Goal: Find specific page/section: Find specific page/section

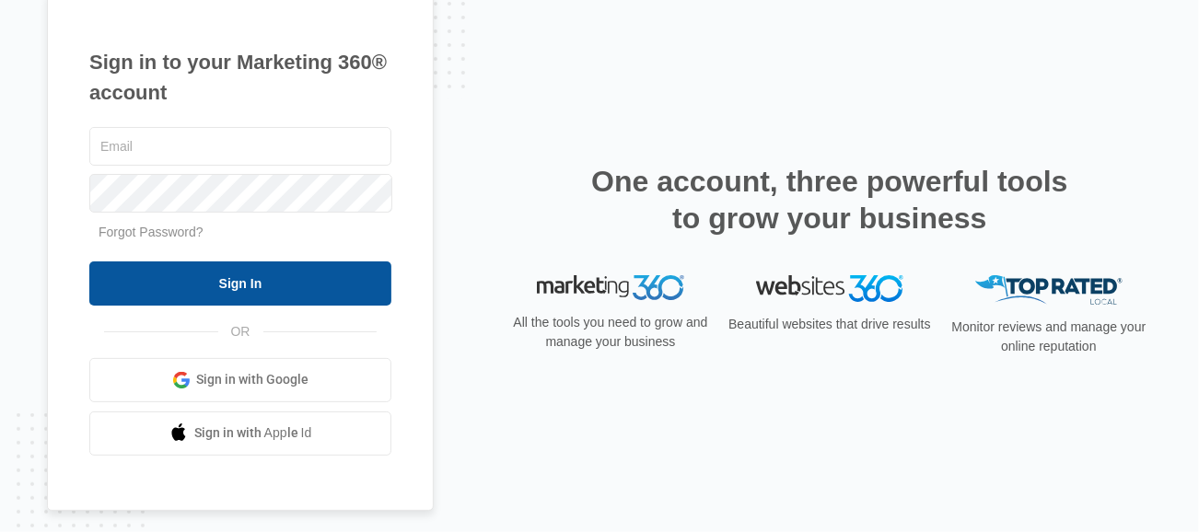
type input "[PERSON_NAME][EMAIL_ADDRESS][DOMAIN_NAME]"
click at [337, 272] on input "Sign In" at bounding box center [240, 284] width 302 height 44
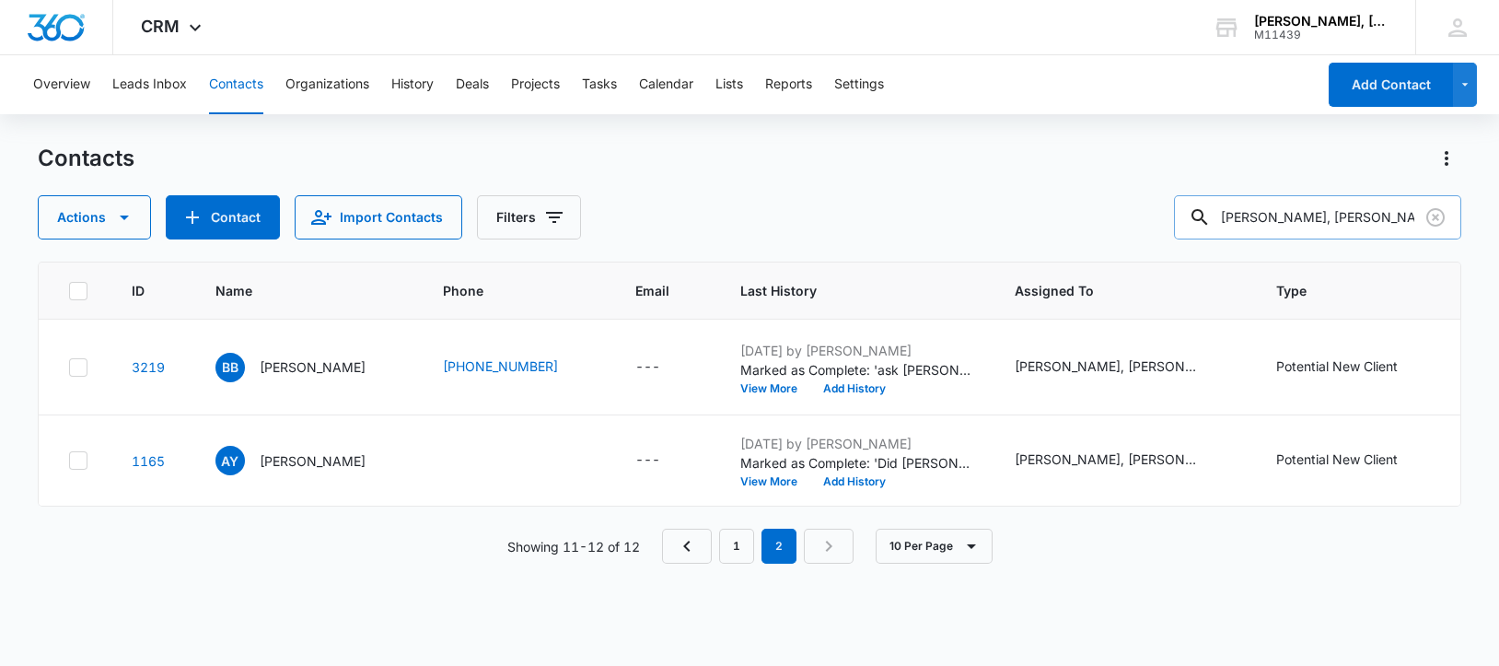
click at [1215, 213] on div at bounding box center [1199, 217] width 29 height 44
drag, startPoint x: 1245, startPoint y: 216, endPoint x: 1438, endPoint y: 210, distance: 192.6
click at [1438, 210] on div "[PERSON_NAME], [PERSON_NAME] & [PERSON_NAME] P.C." at bounding box center [1317, 217] width 287 height 44
type input "v"
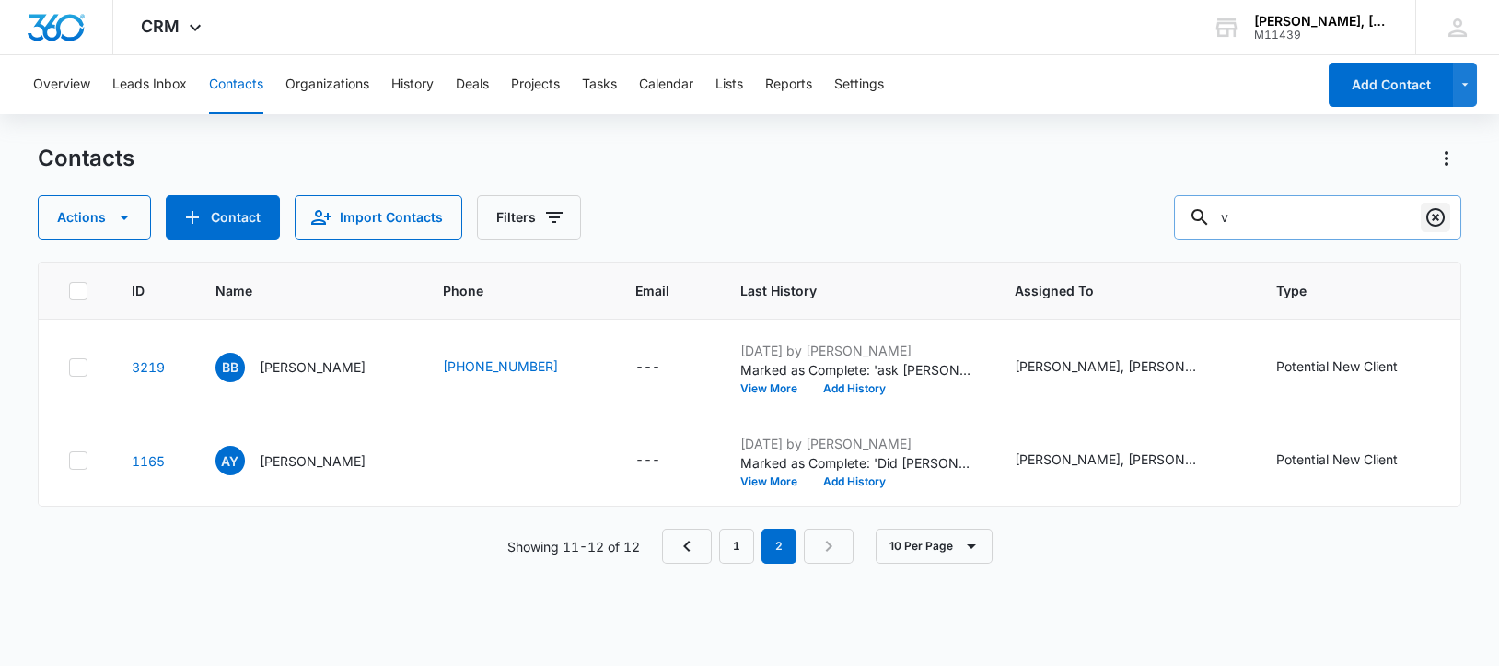
scroll to position [0, 0]
paste input "text"
click at [1281, 222] on input "text" at bounding box center [1332, 217] width 260 height 44
paste input "[PERSON_NAME]"
type input "[PERSON_NAME]"
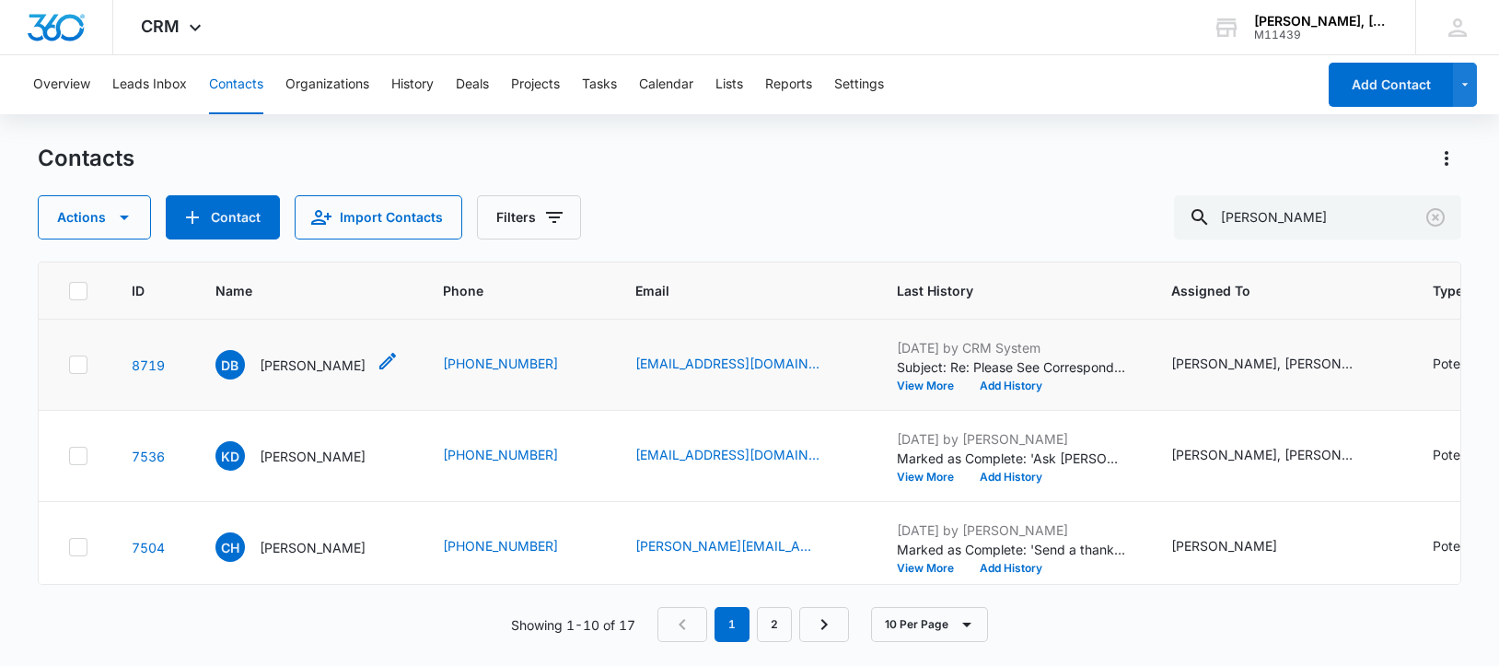
click at [286, 375] on p "[PERSON_NAME]" at bounding box center [313, 365] width 106 height 19
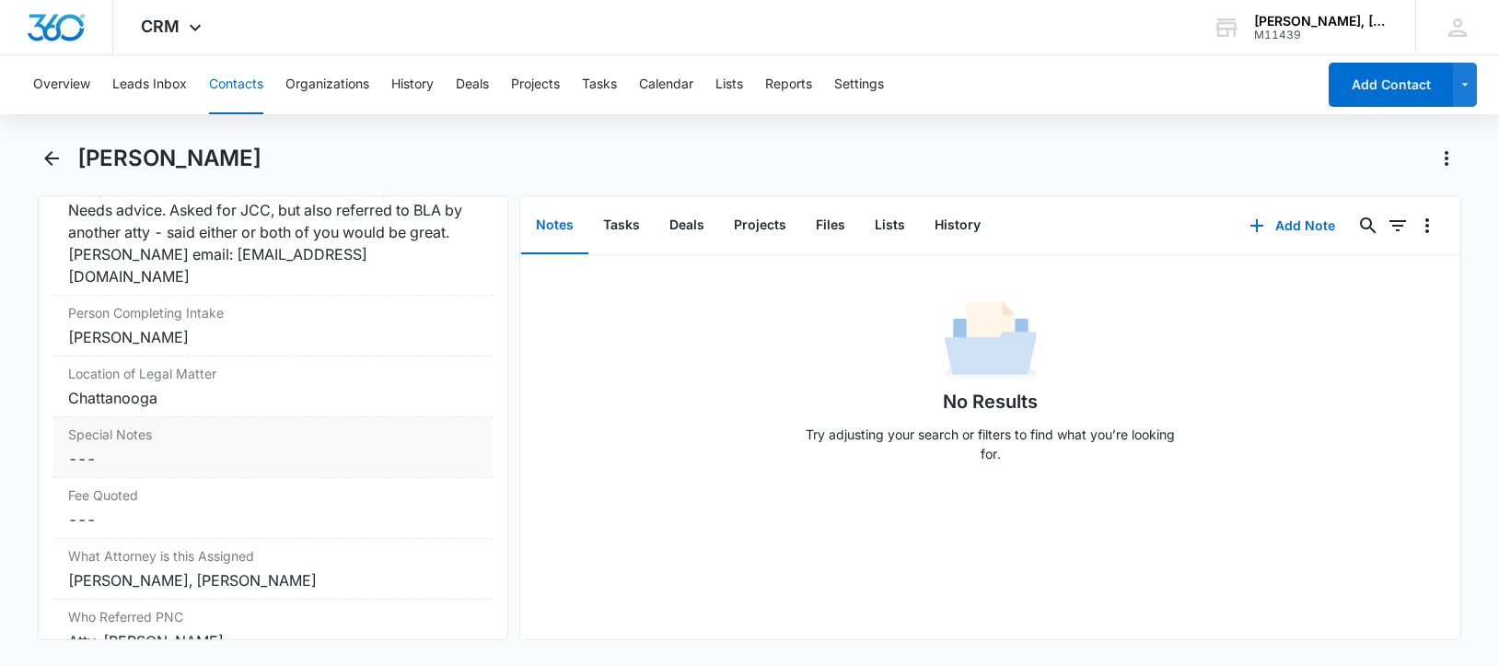
scroll to position [1612, 0]
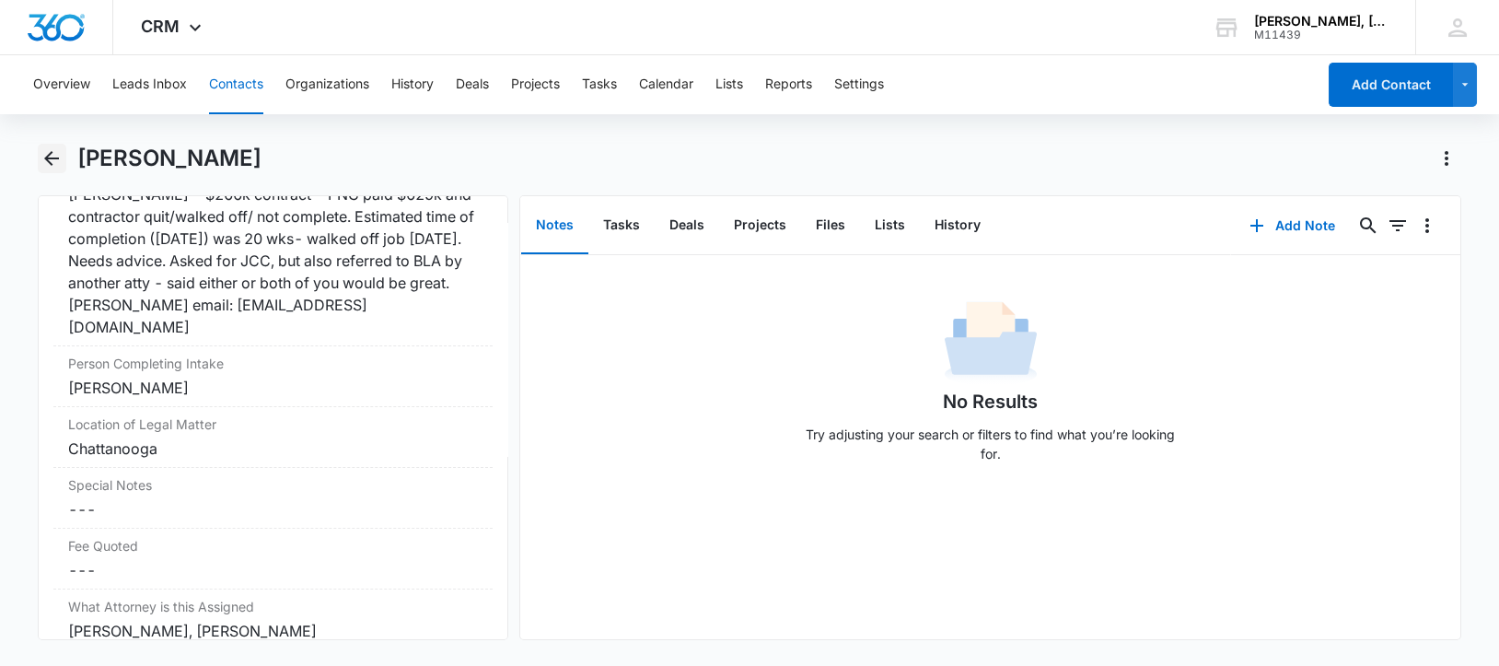
click at [53, 147] on icon "Back" at bounding box center [52, 158] width 22 height 22
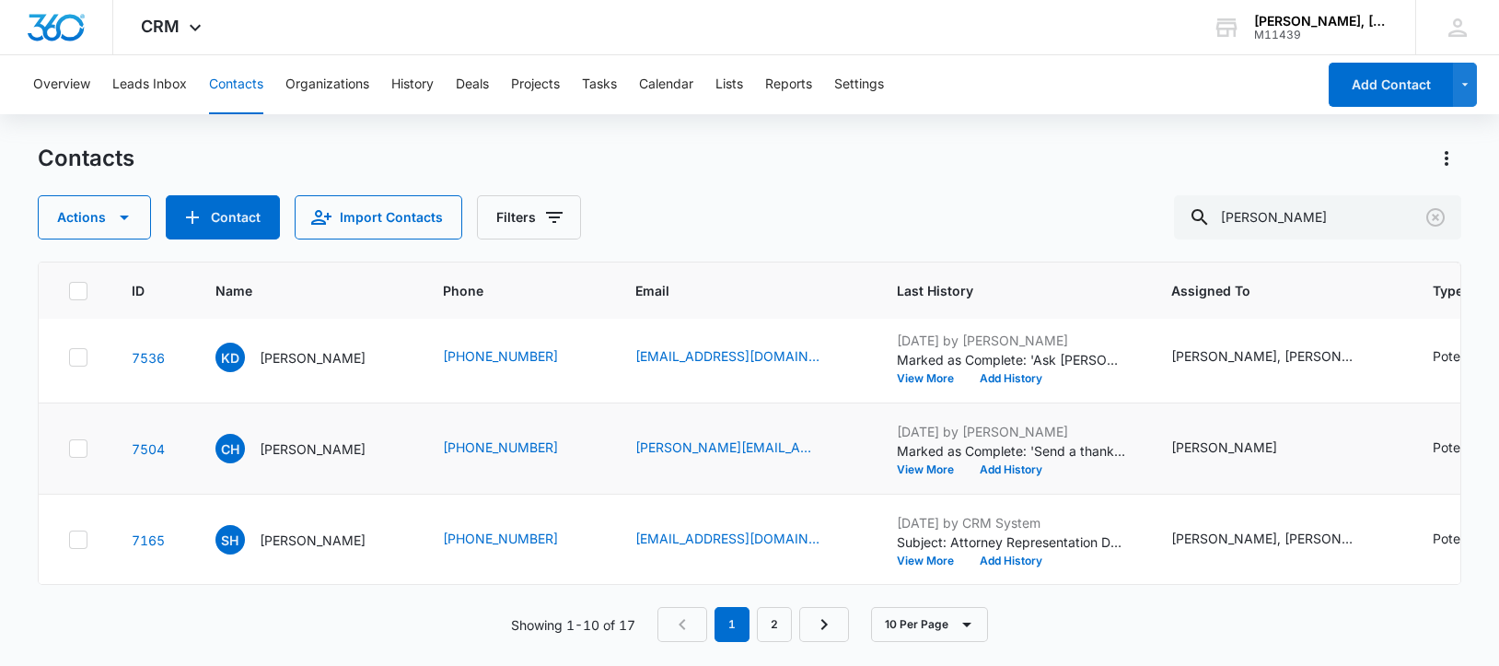
scroll to position [230, 0]
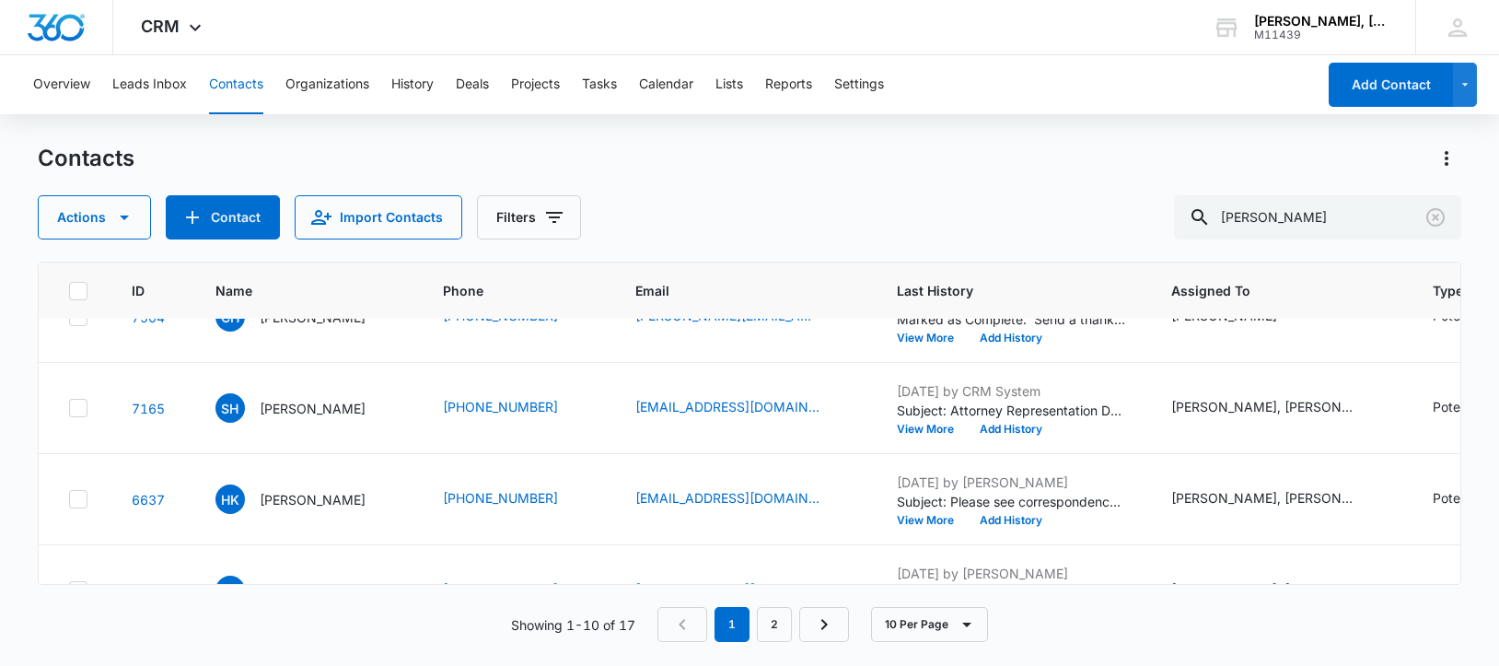
click at [312, 327] on p "[PERSON_NAME]" at bounding box center [313, 317] width 106 height 19
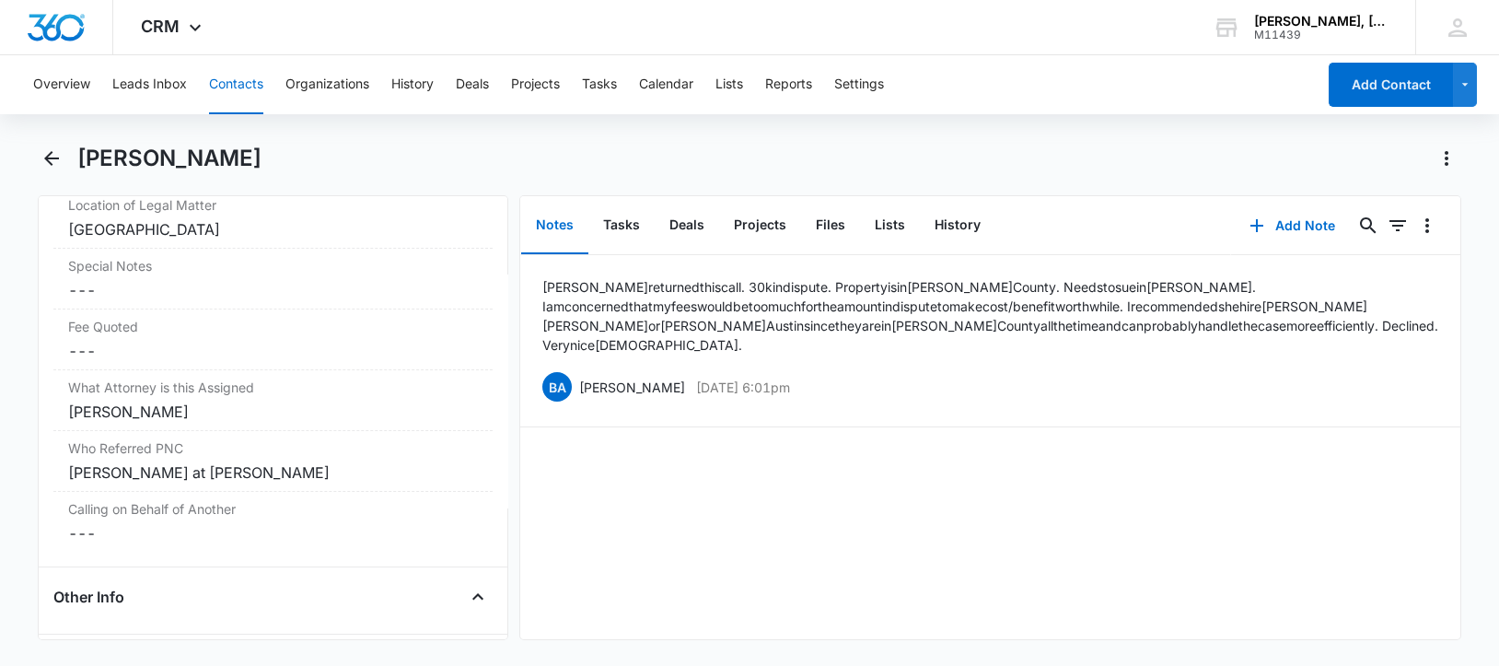
scroll to position [1842, 0]
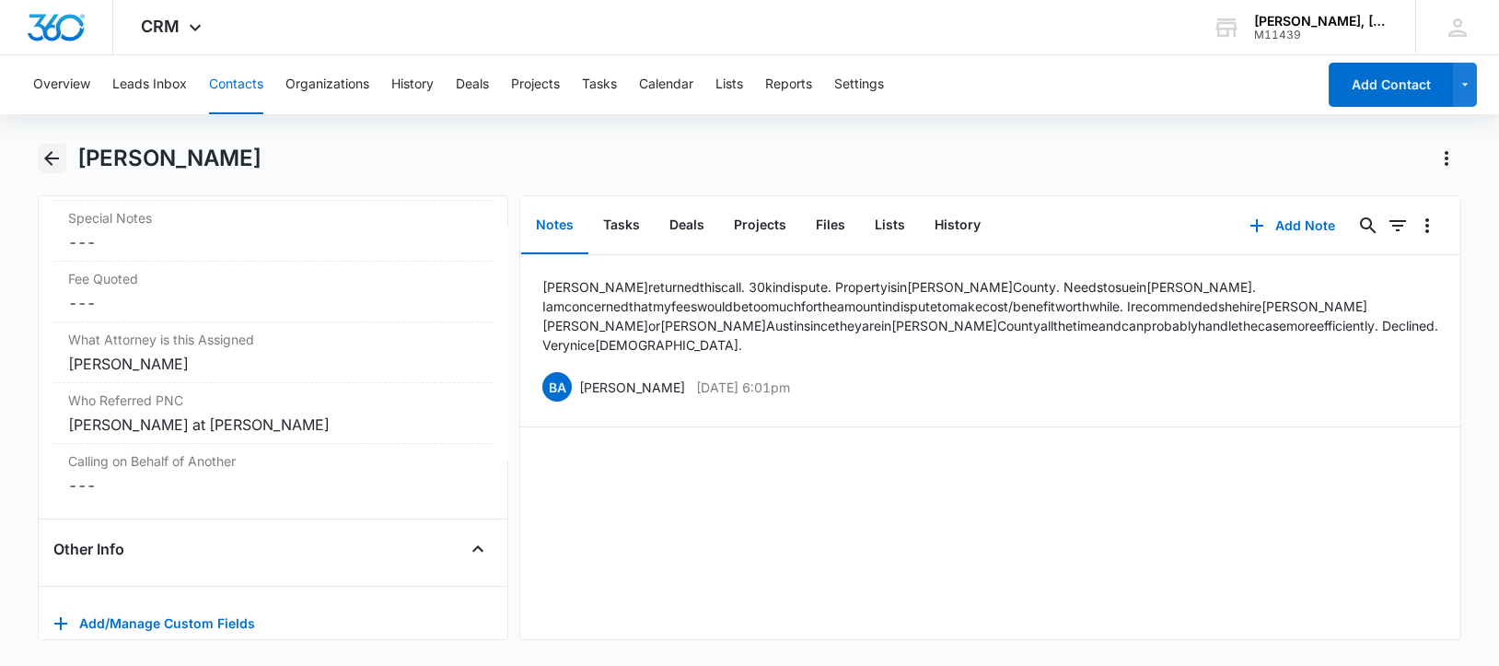
click at [51, 156] on icon "Back" at bounding box center [52, 158] width 22 height 22
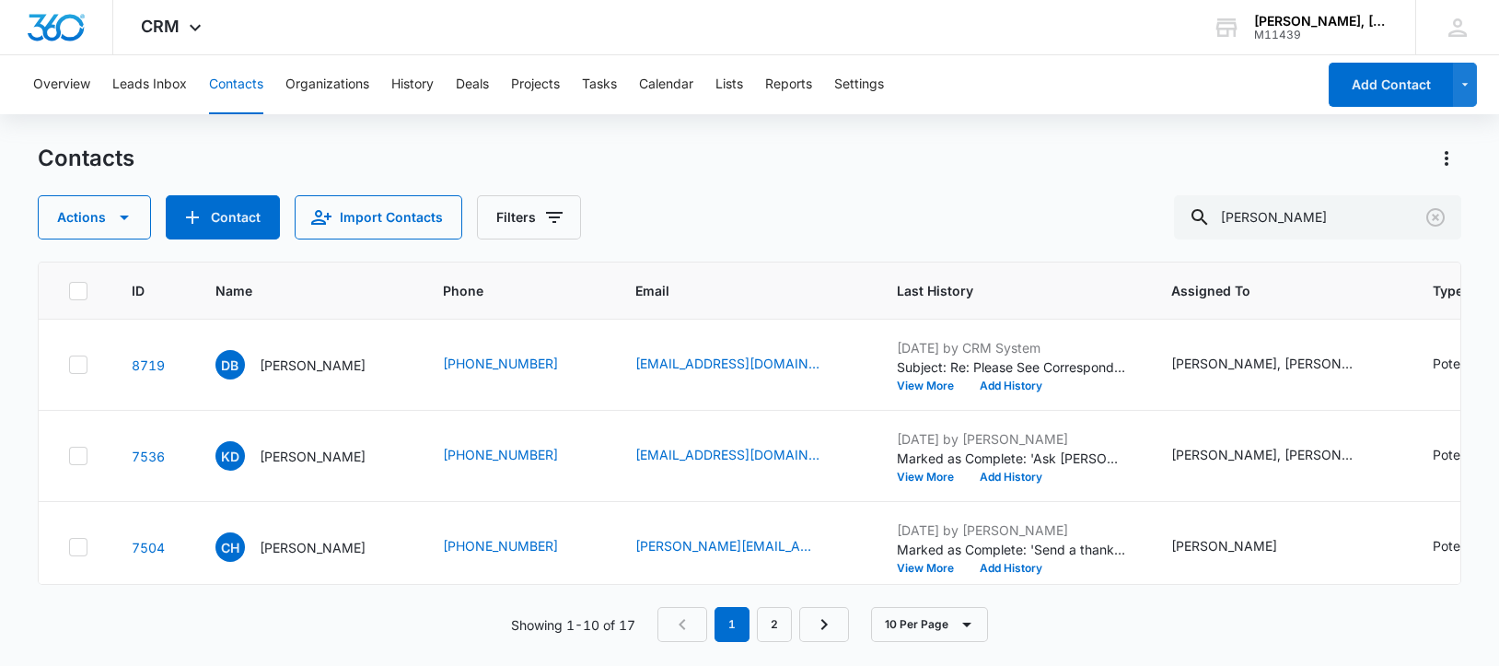
scroll to position [230, 0]
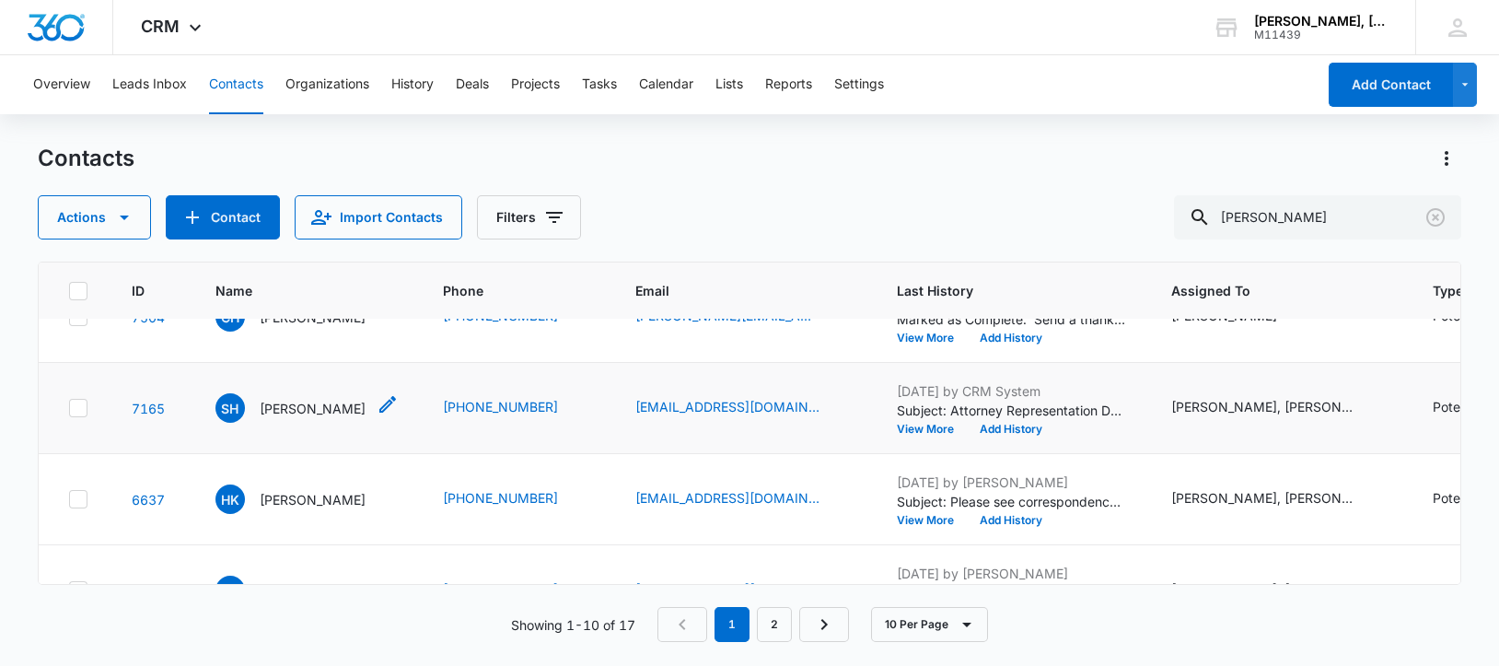
click at [295, 418] on p "[PERSON_NAME]" at bounding box center [313, 408] width 106 height 19
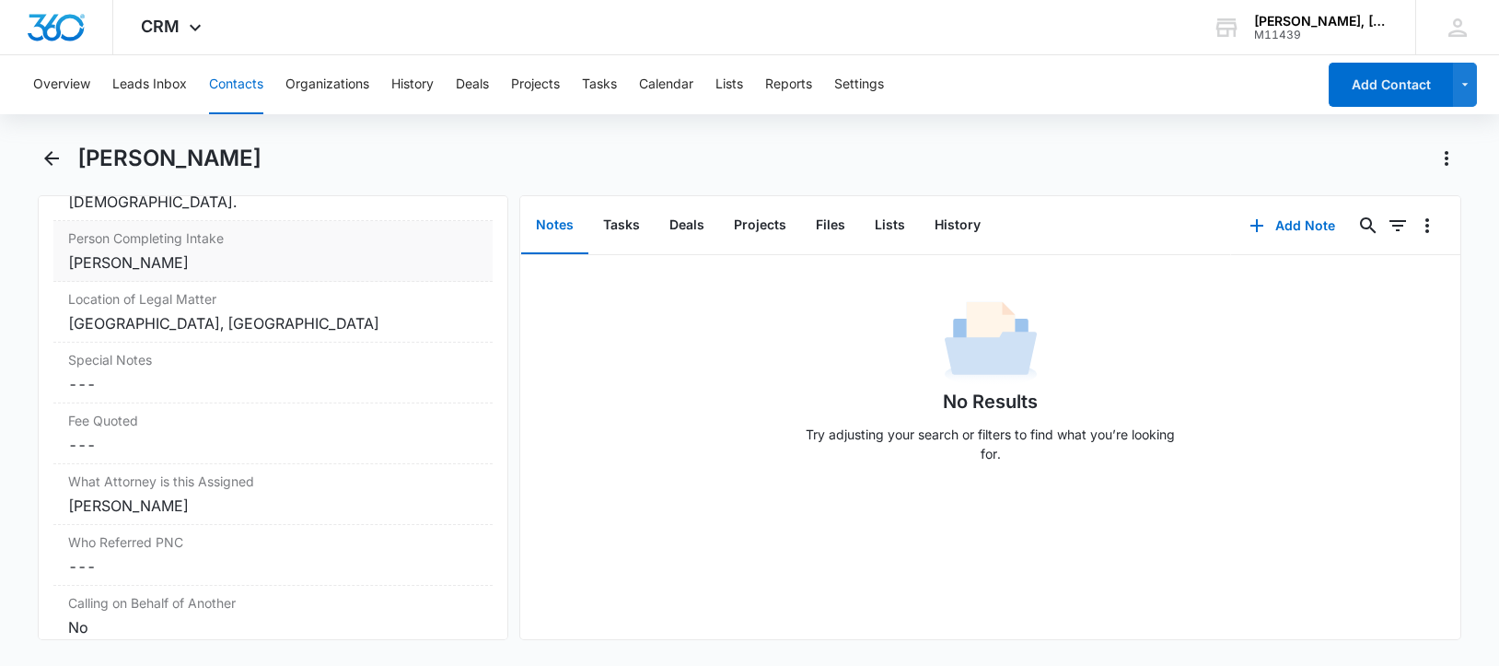
scroll to position [1726, 0]
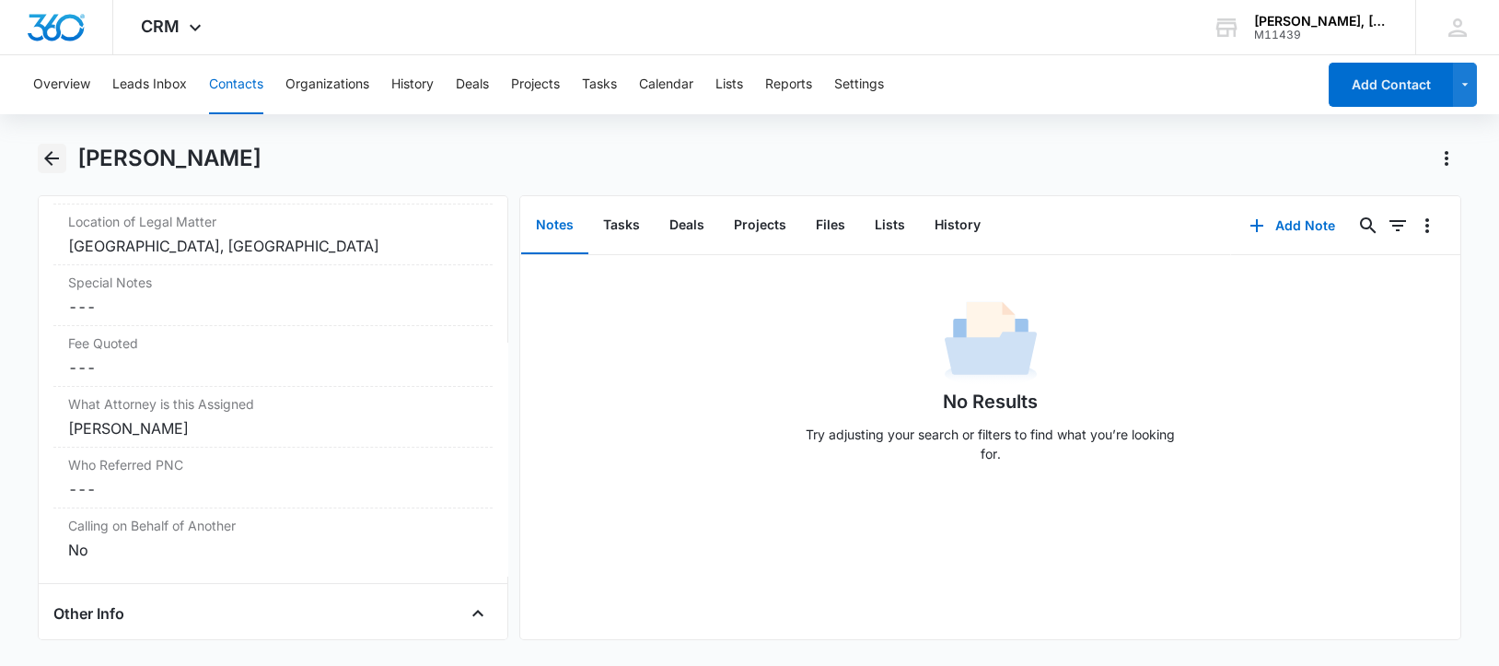
click at [46, 159] on icon "Back" at bounding box center [51, 158] width 15 height 15
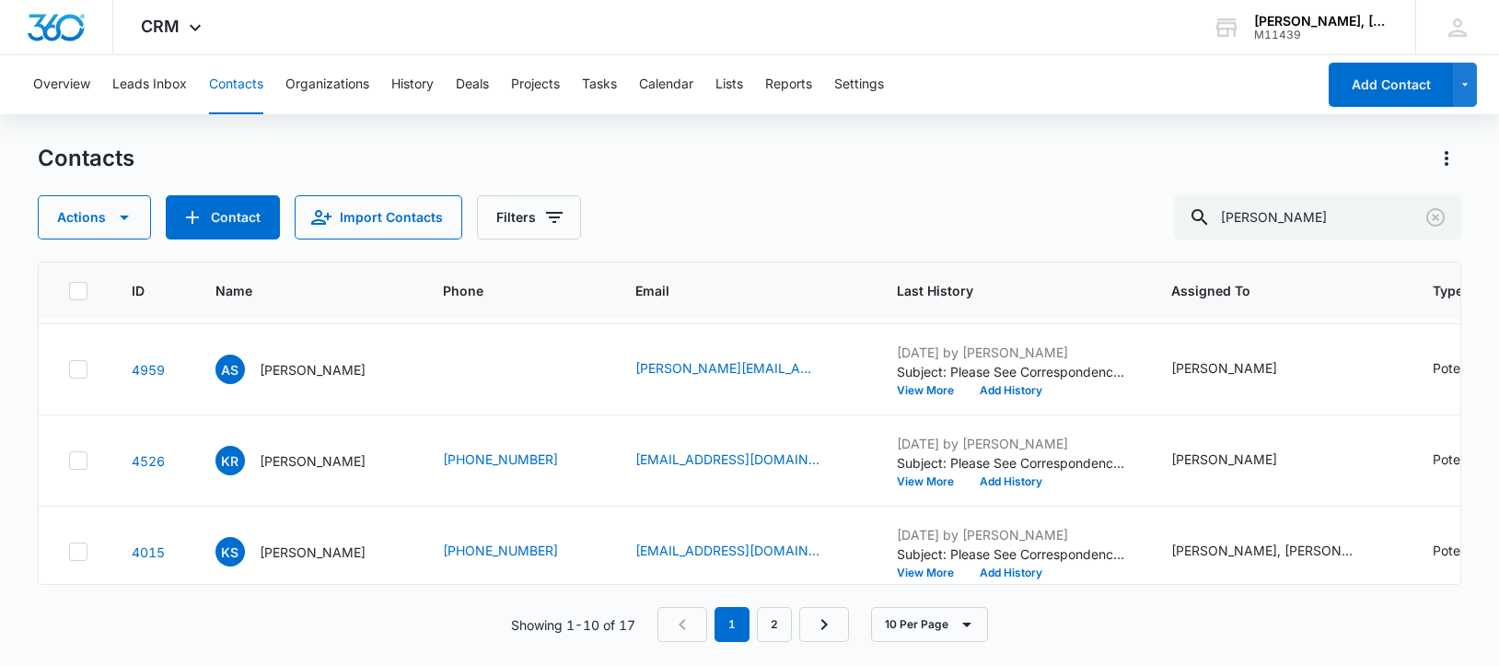
scroll to position [576, 0]
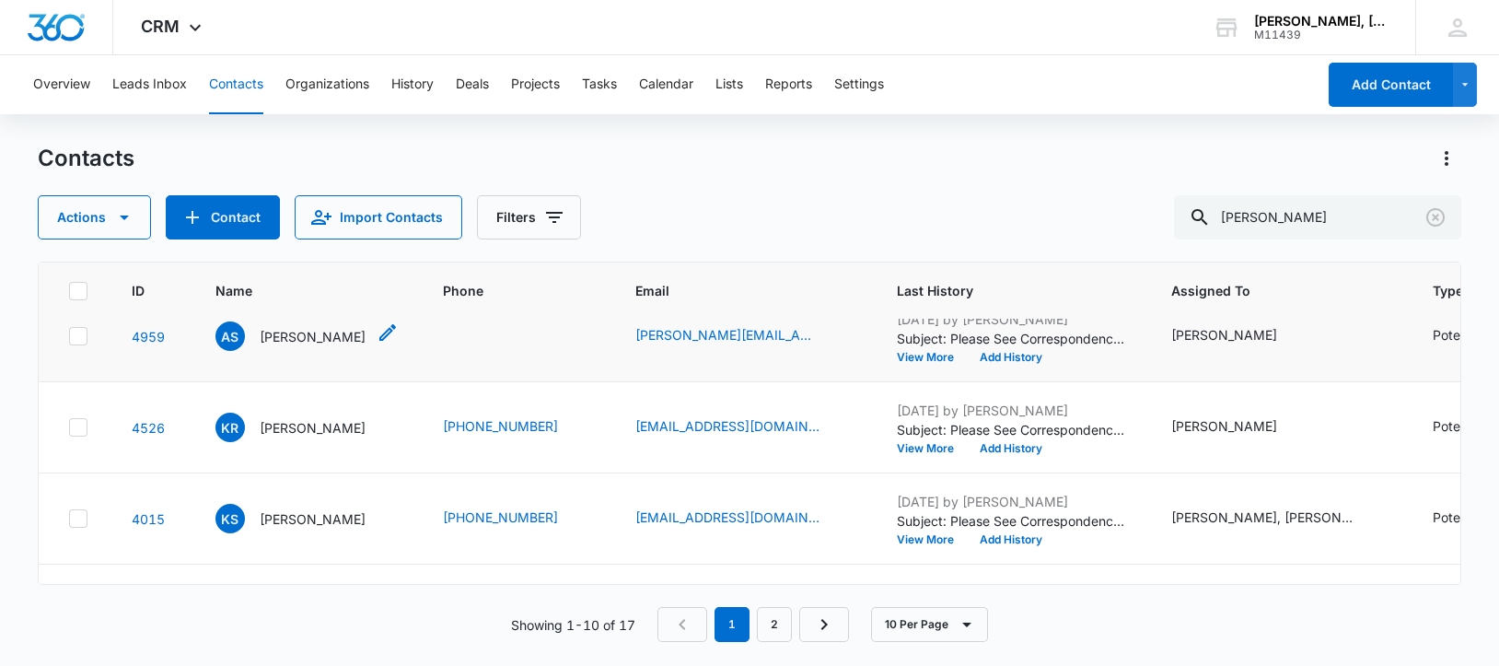
click at [290, 346] on p "[PERSON_NAME]" at bounding box center [313, 336] width 106 height 19
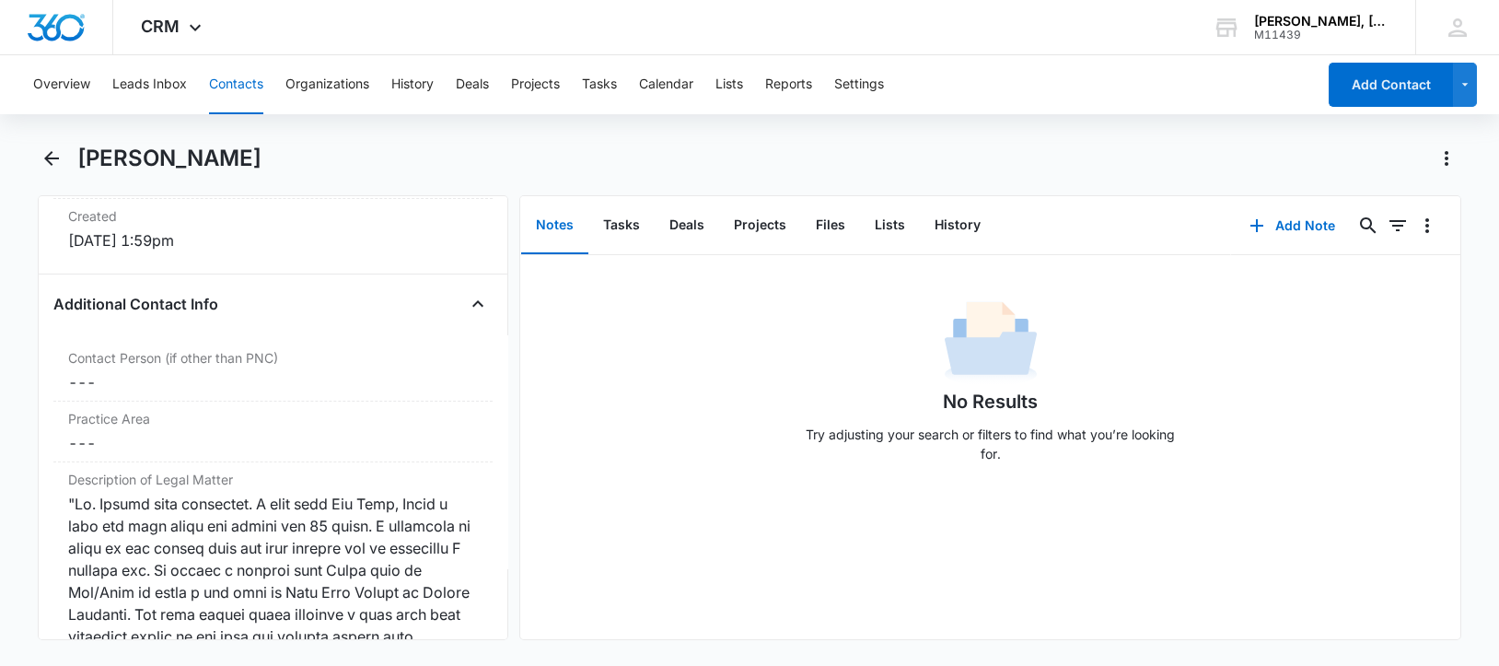
scroll to position [1496, 0]
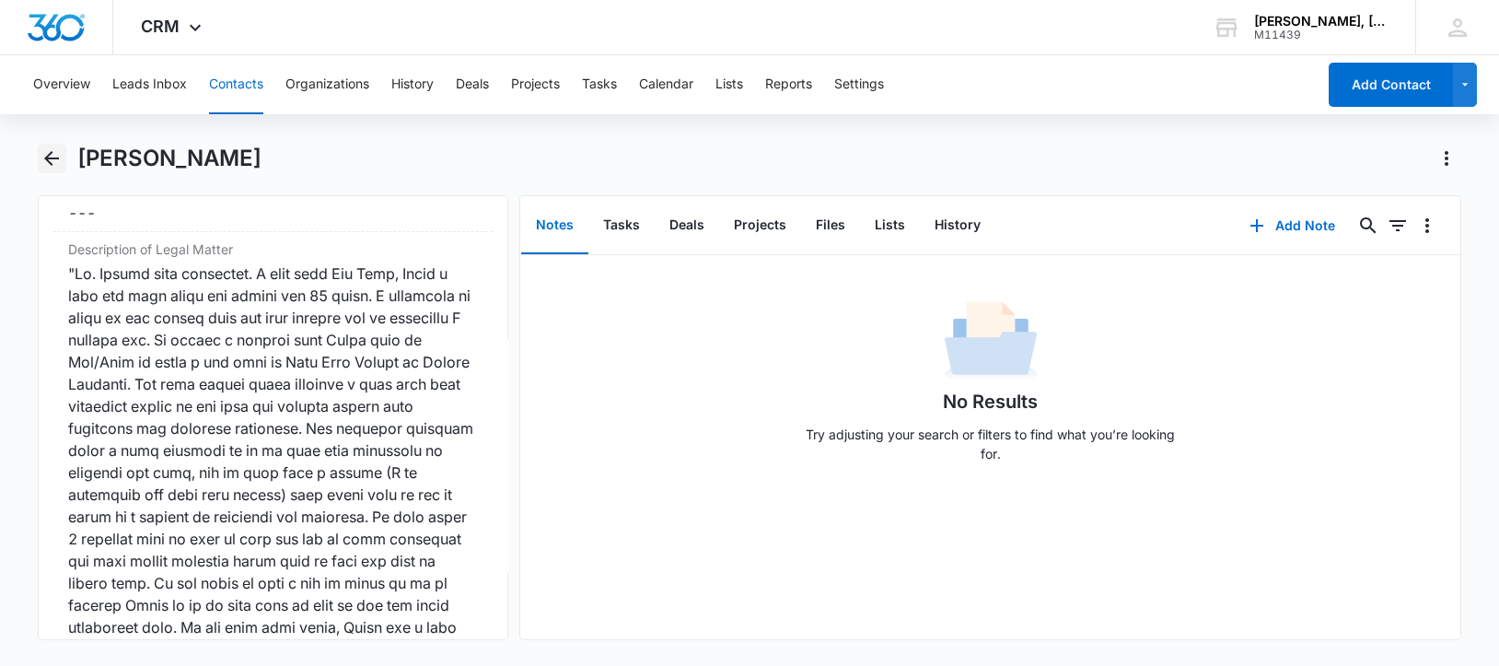
click at [48, 155] on icon "Back" at bounding box center [51, 158] width 15 height 15
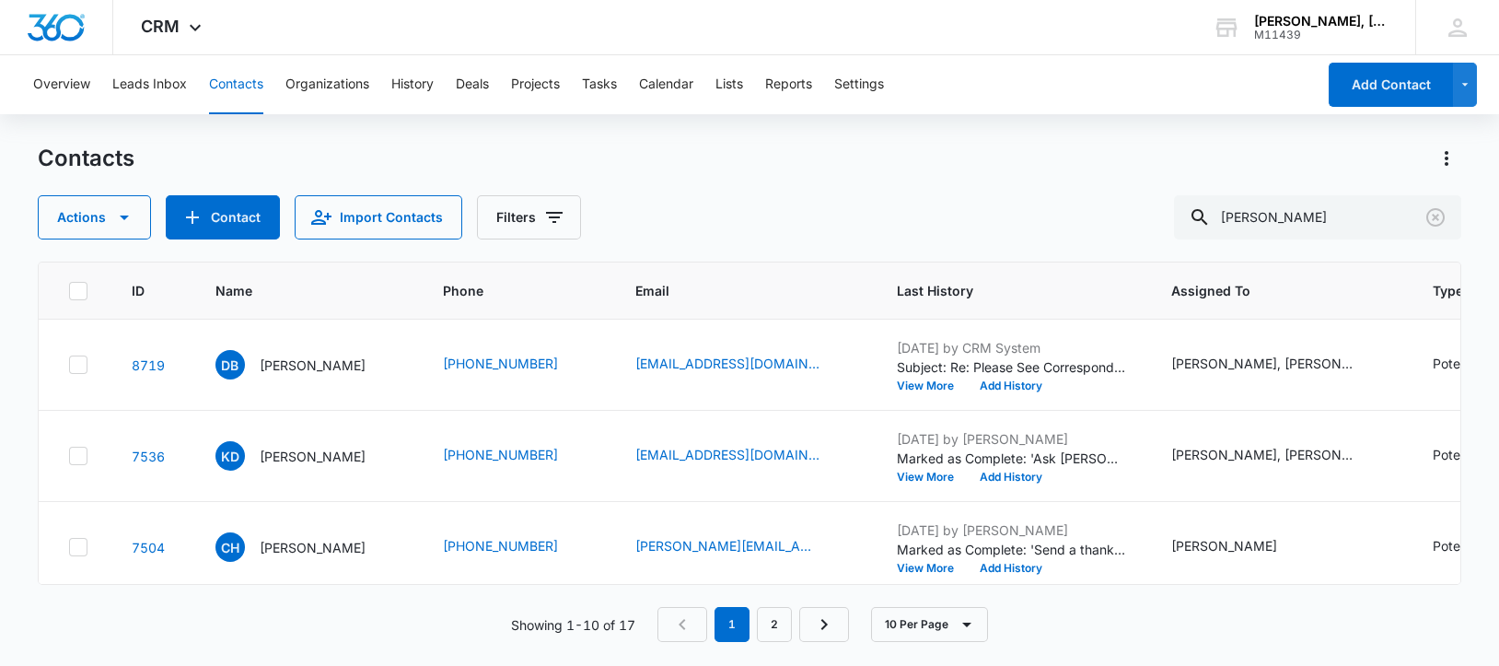
scroll to position [576, 0]
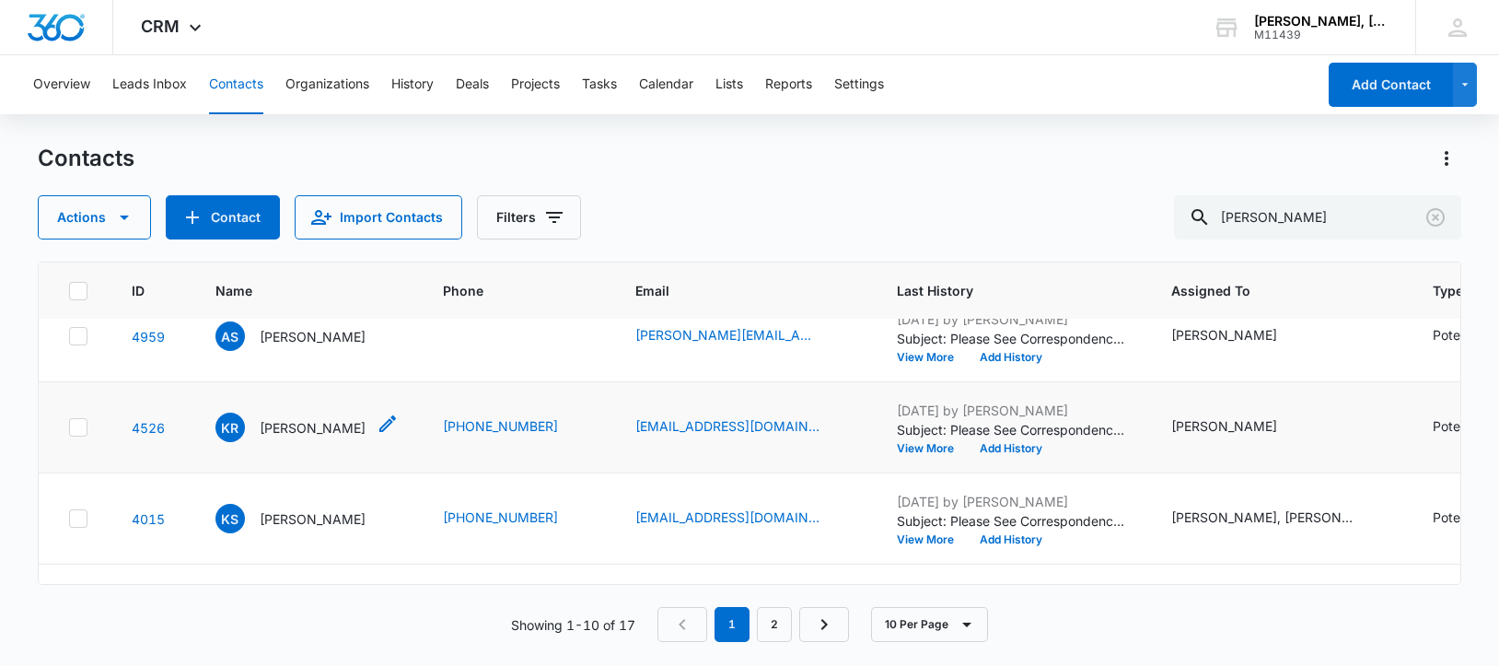
click at [279, 437] on p "[PERSON_NAME]" at bounding box center [313, 427] width 106 height 19
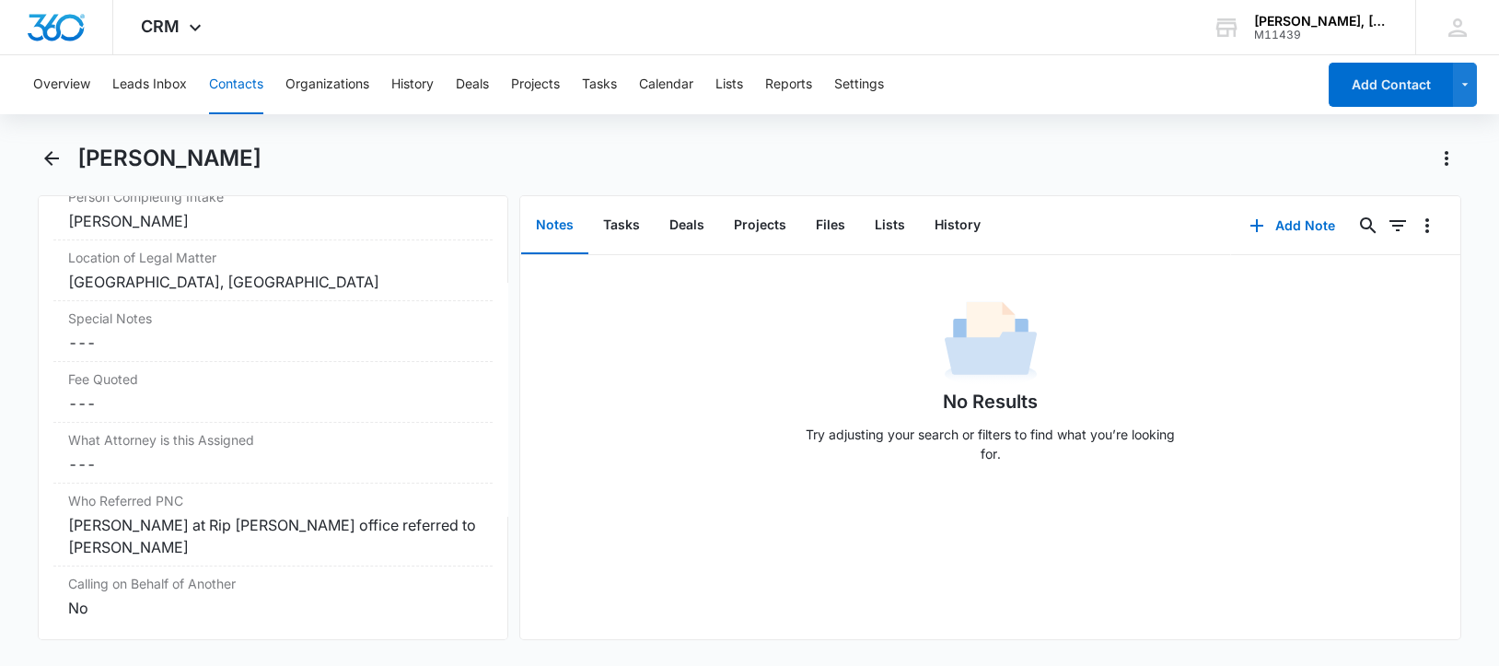
scroll to position [1949, 0]
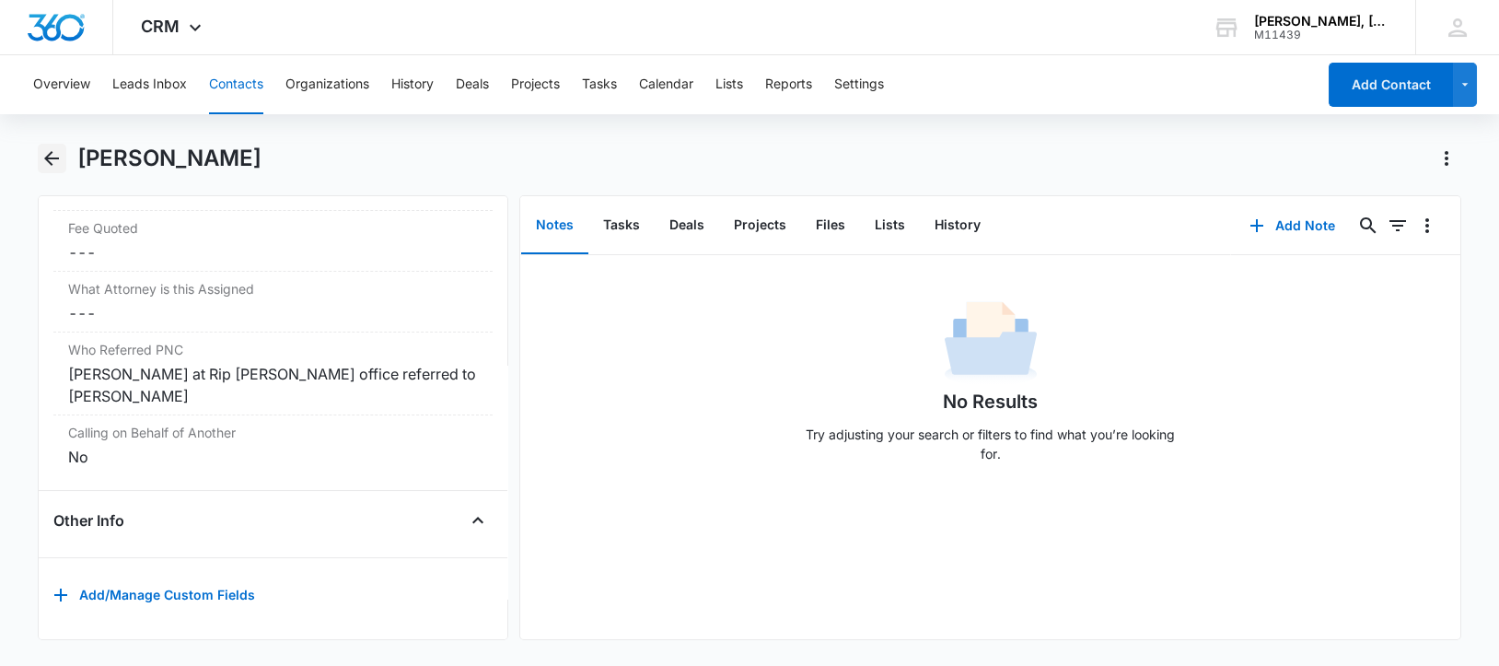
click at [47, 155] on icon "Back" at bounding box center [52, 158] width 22 height 22
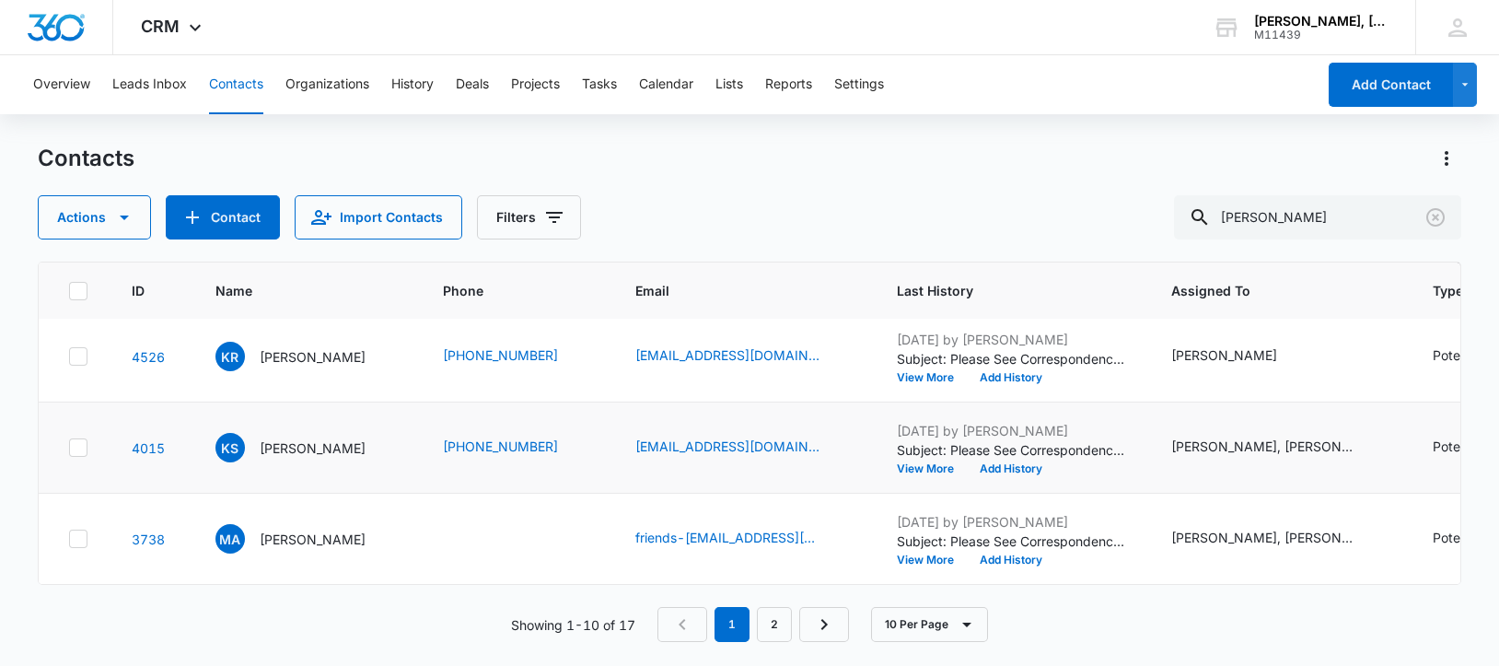
scroll to position [887, 0]
click at [297, 530] on p "[PERSON_NAME]" at bounding box center [313, 539] width 106 height 19
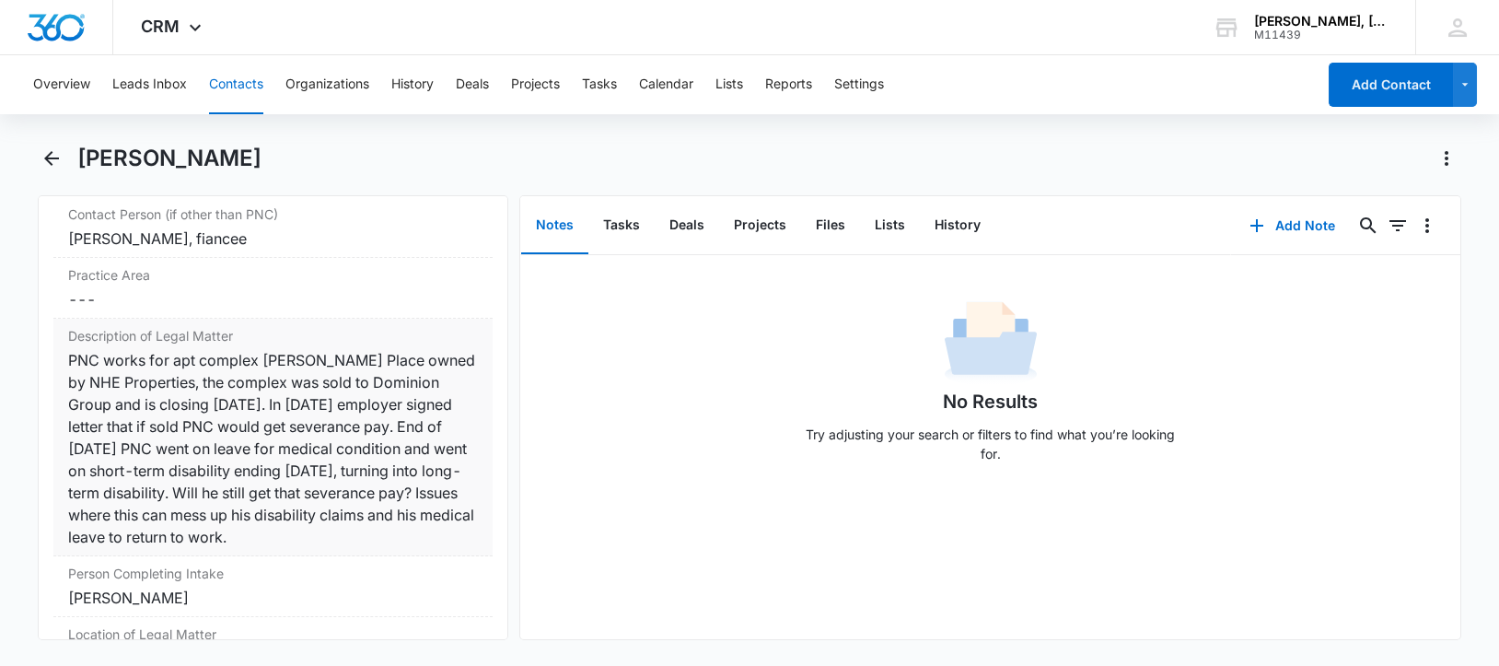
scroll to position [1373, 0]
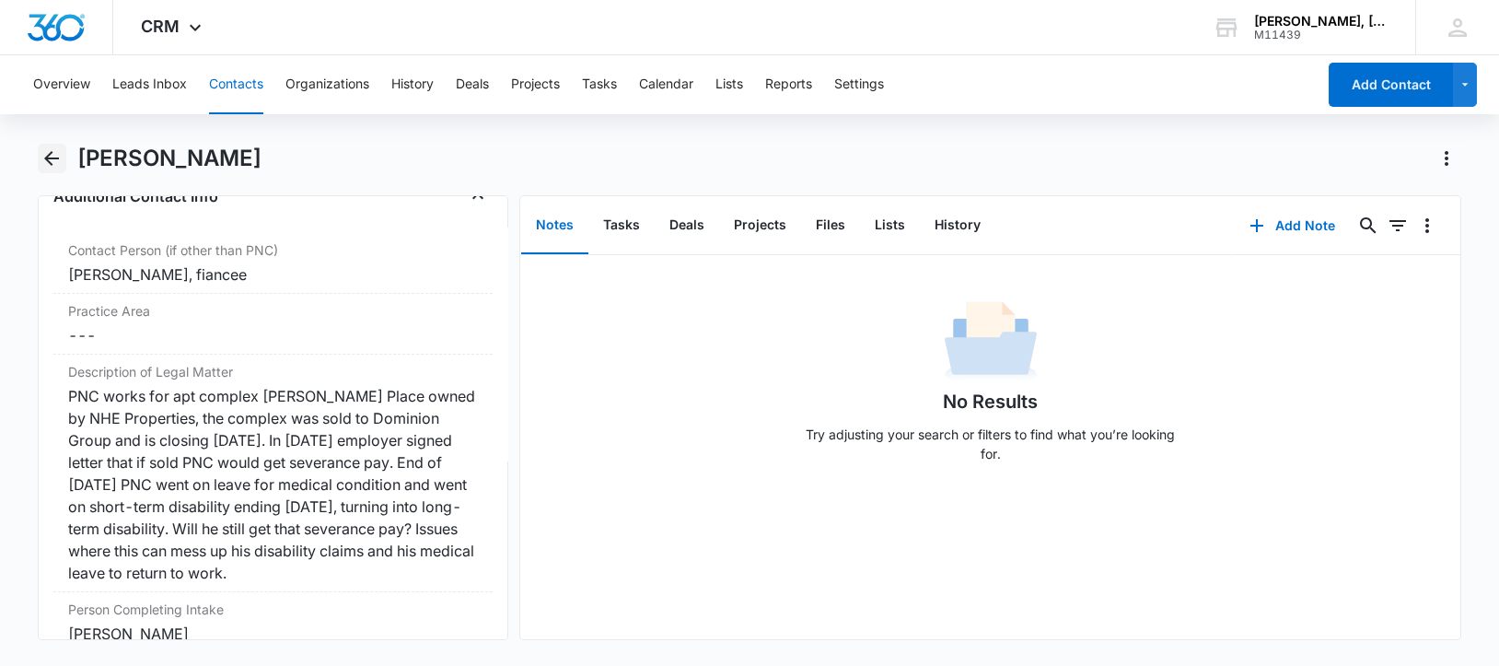
click at [51, 157] on icon "Back" at bounding box center [52, 158] width 22 height 22
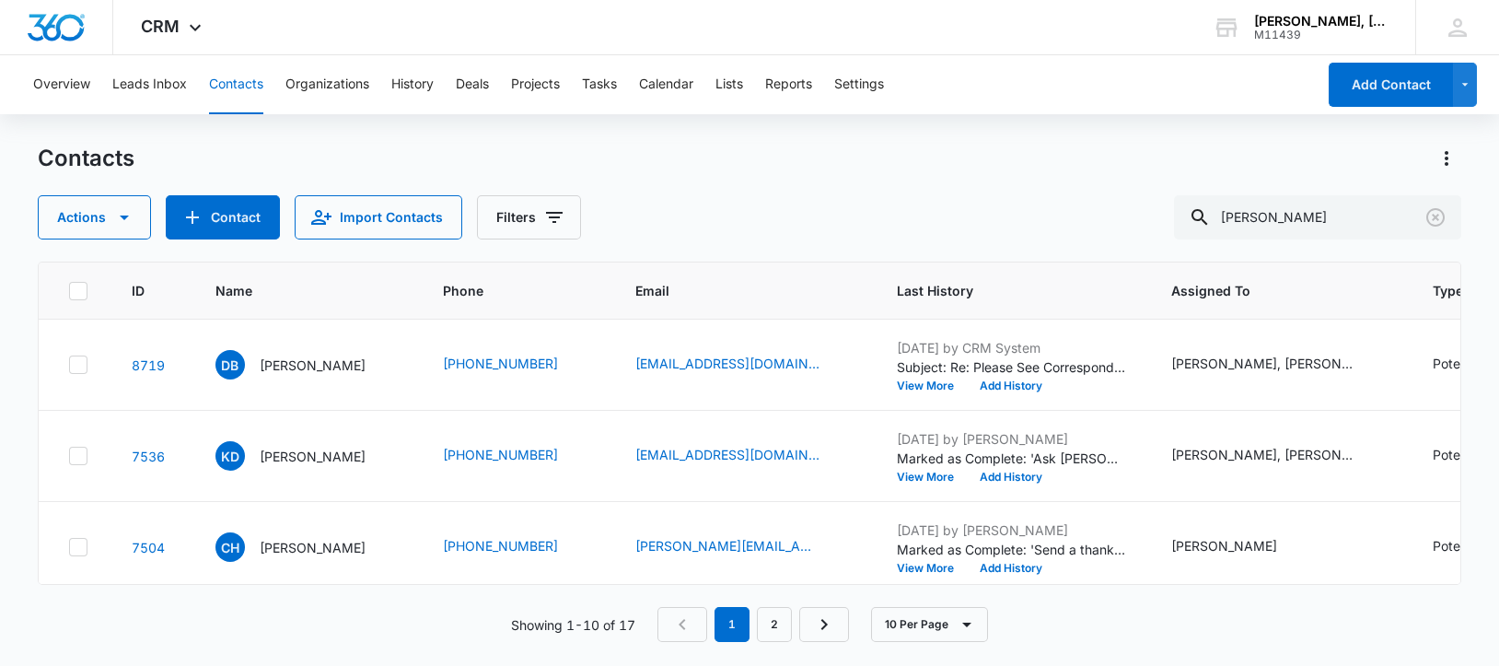
scroll to position [887, 0]
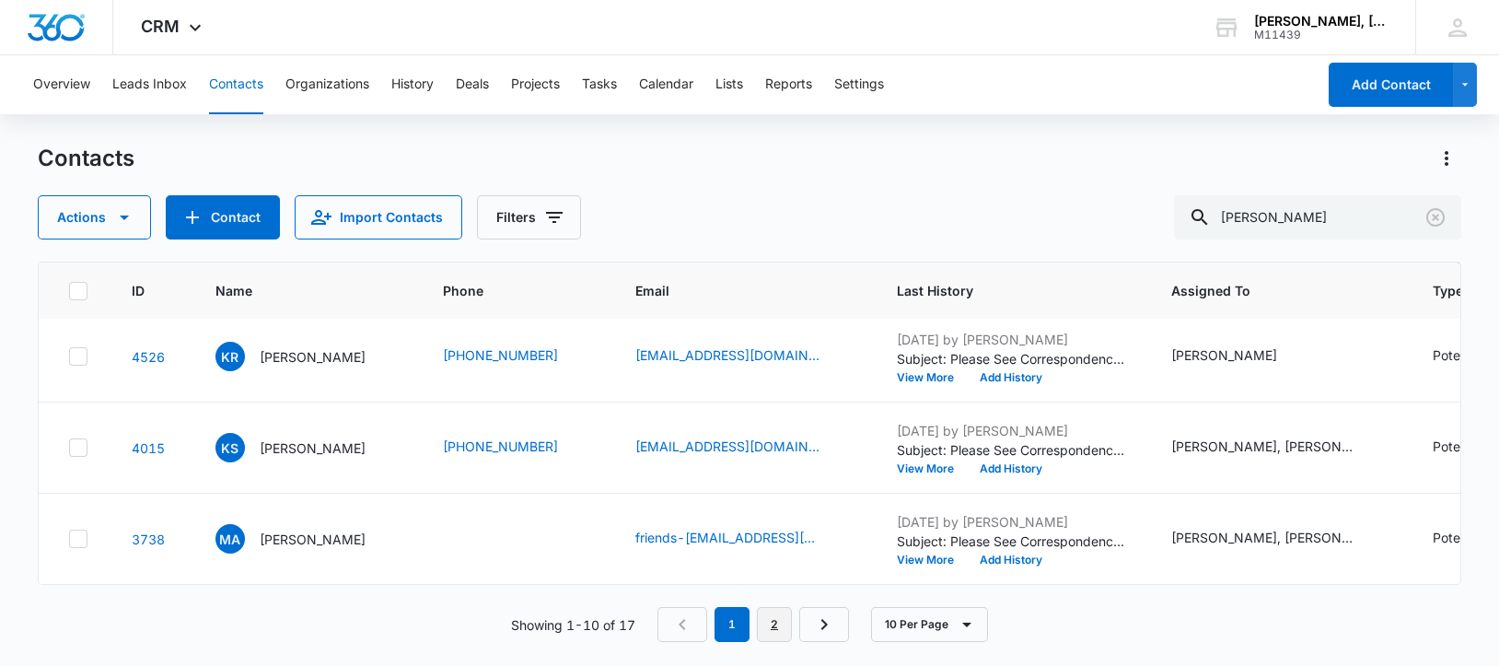
click at [779, 620] on link "2" at bounding box center [774, 624] width 35 height 35
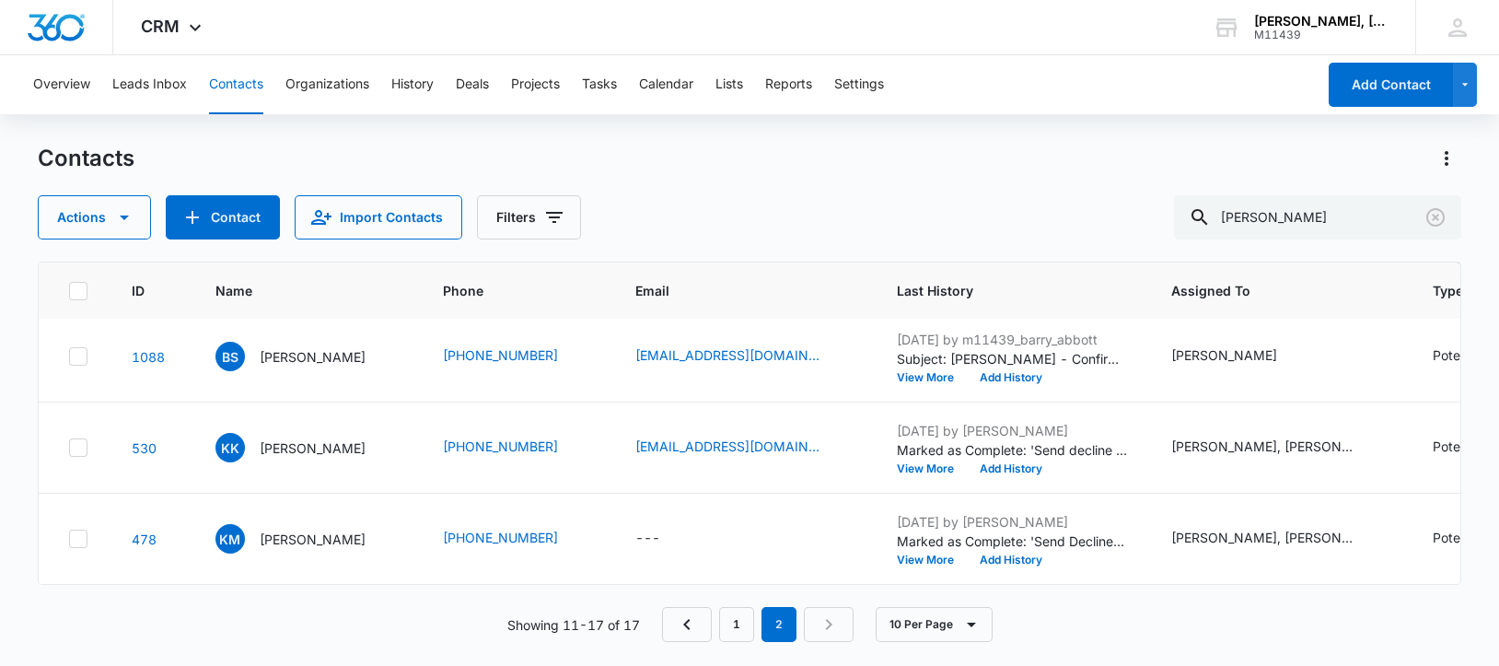
scroll to position [0, 0]
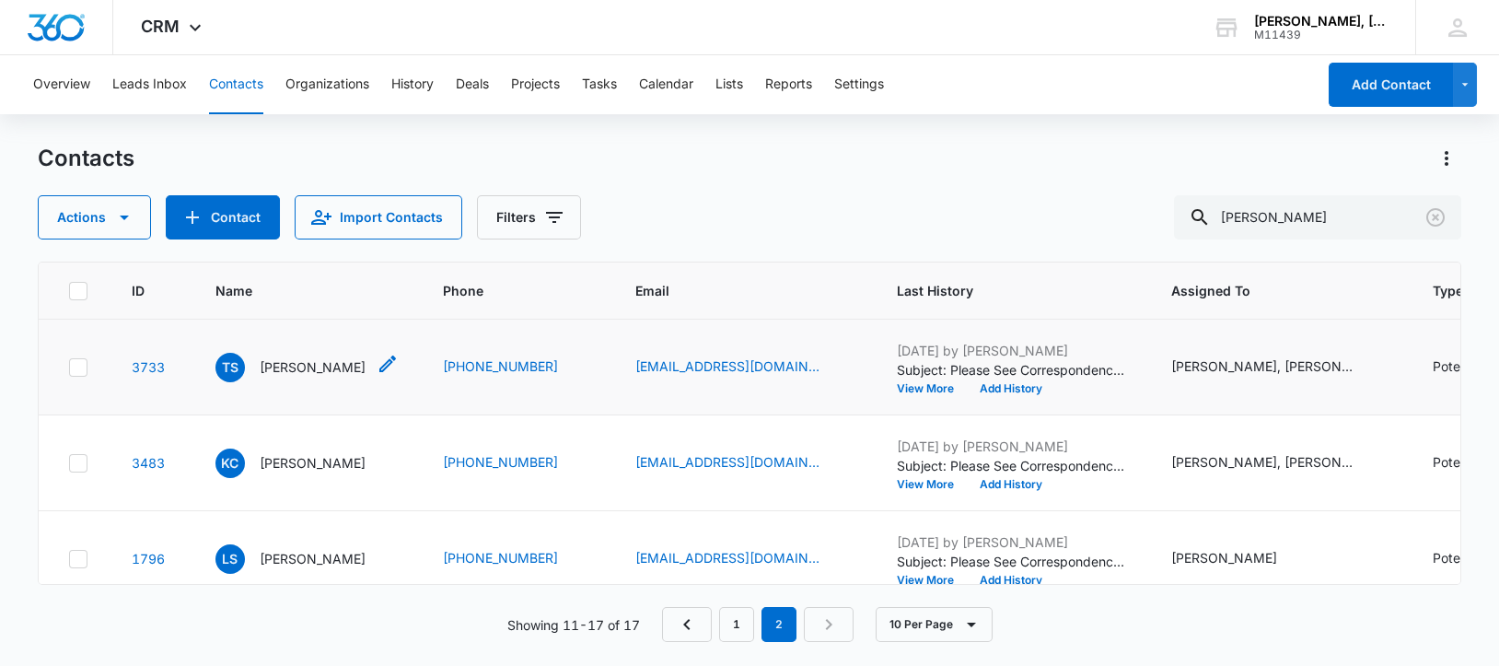
click at [285, 375] on p "[PERSON_NAME]" at bounding box center [313, 366] width 106 height 19
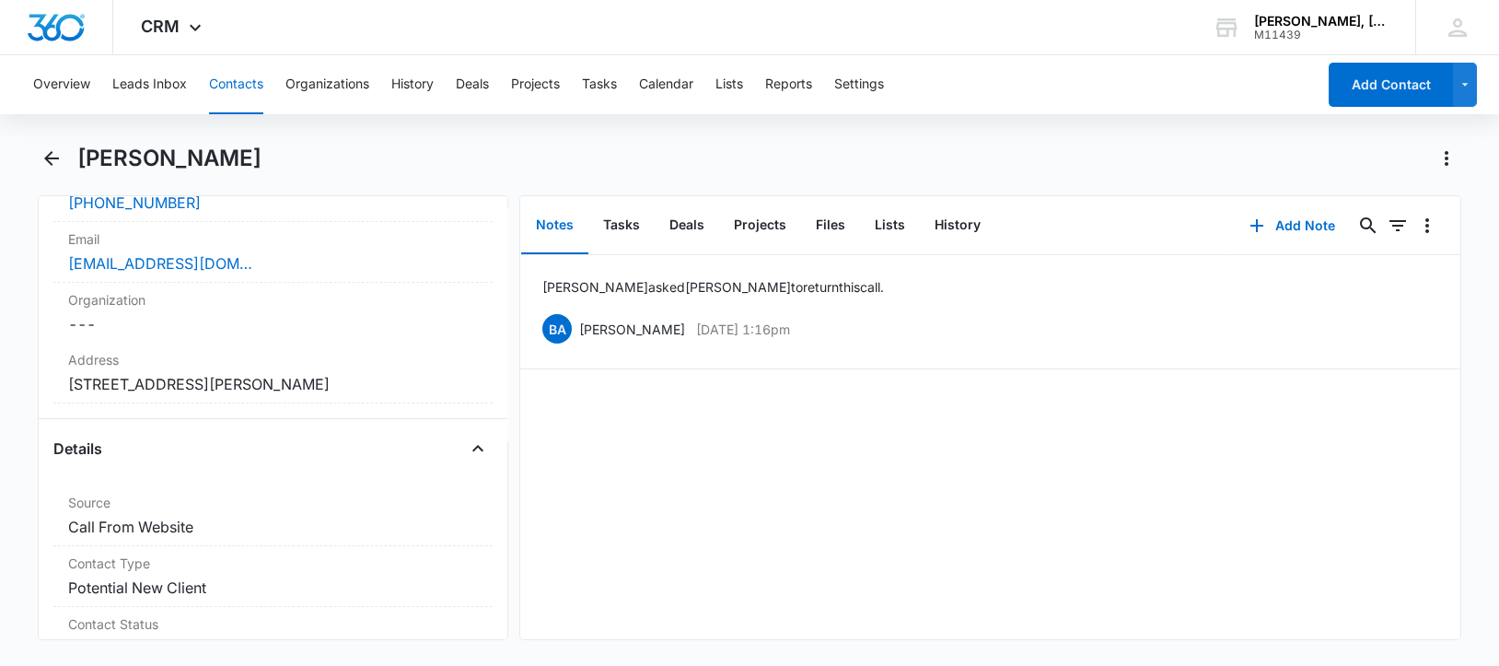
scroll to position [442, 0]
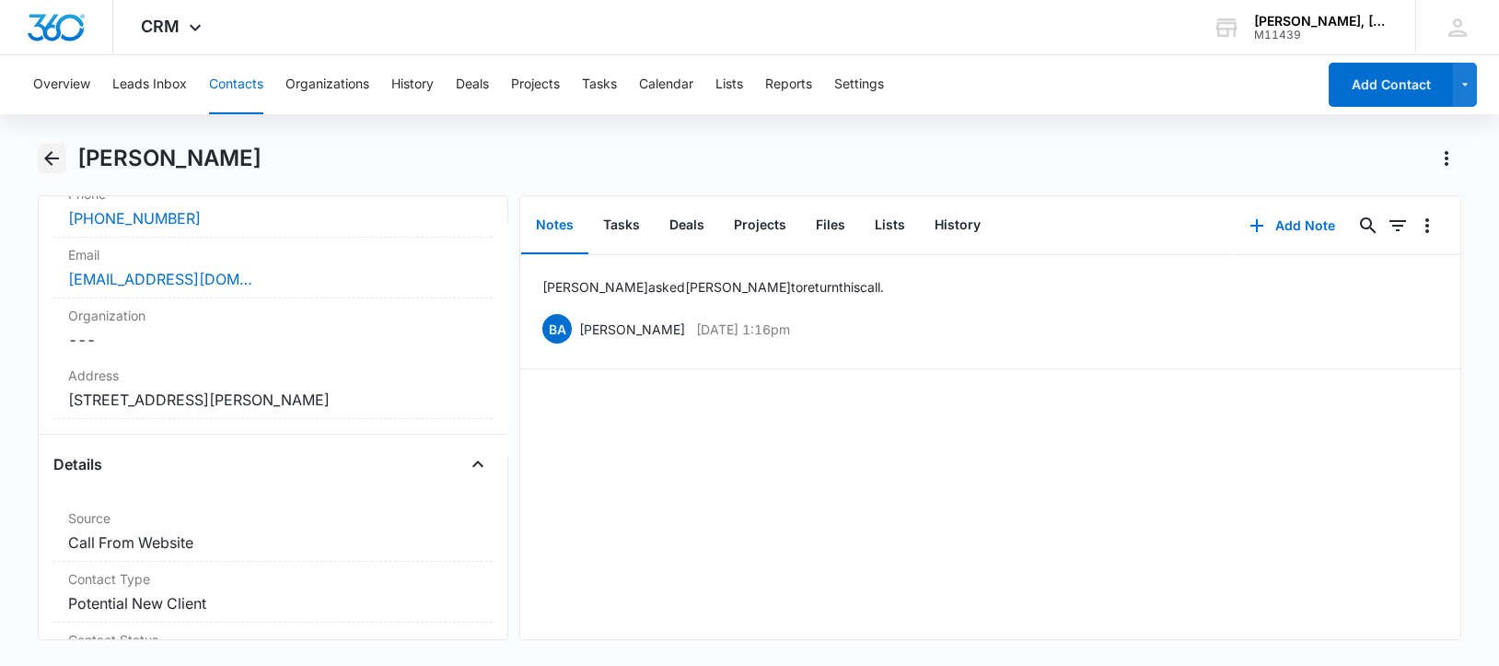
click at [46, 157] on icon "Back" at bounding box center [51, 158] width 15 height 15
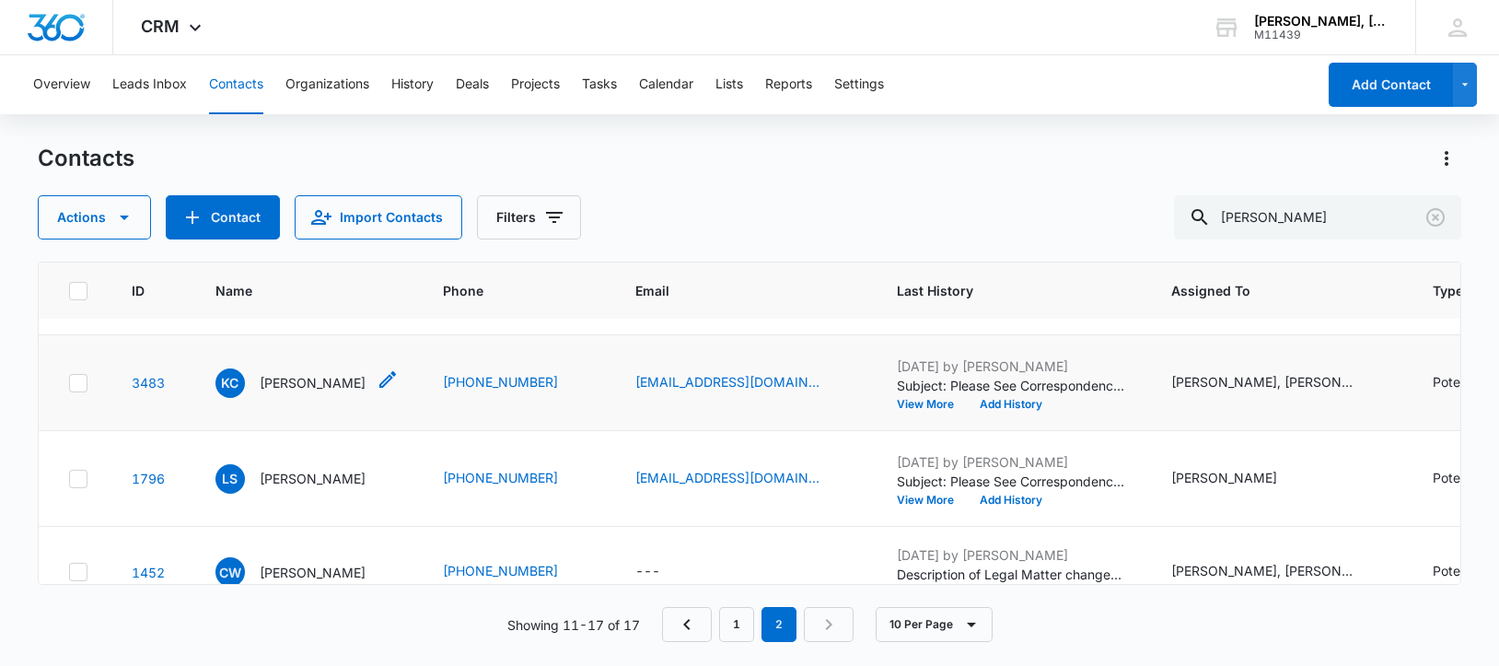
scroll to position [114, 0]
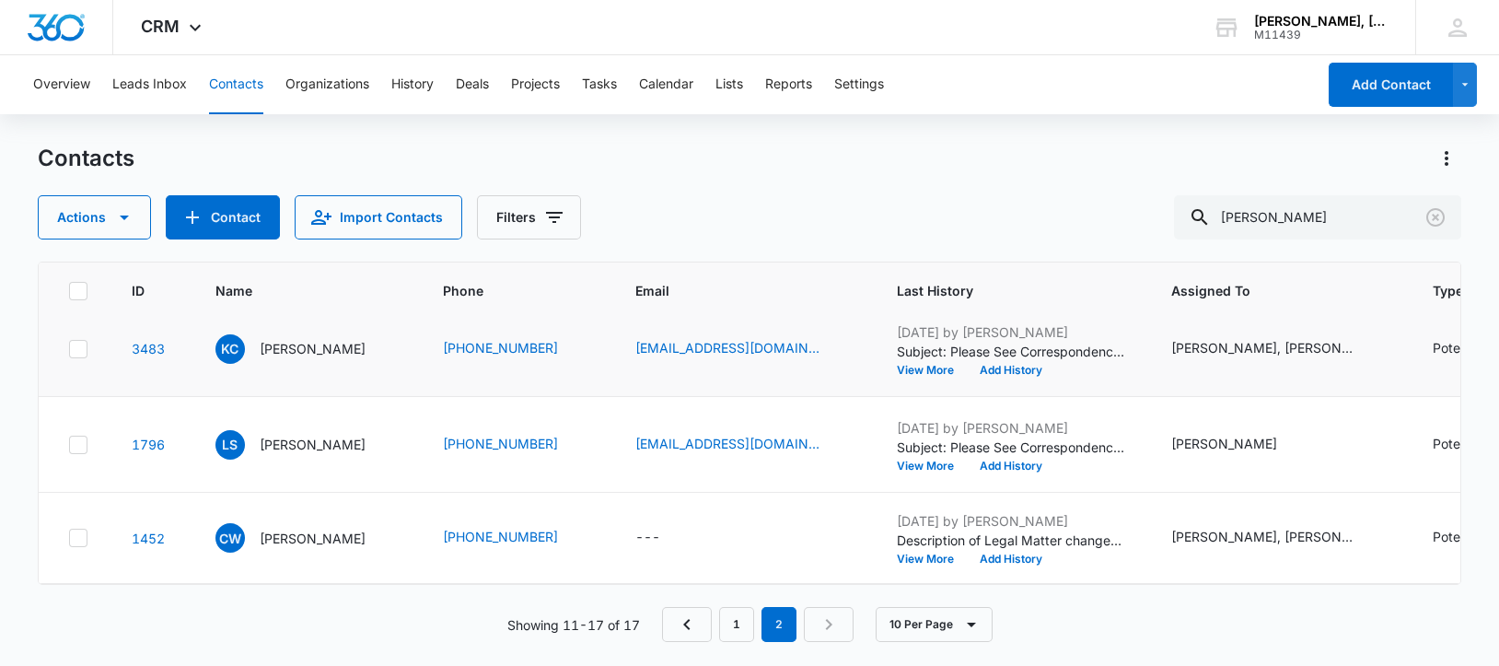
click at [317, 454] on p "[PERSON_NAME]" at bounding box center [313, 444] width 106 height 19
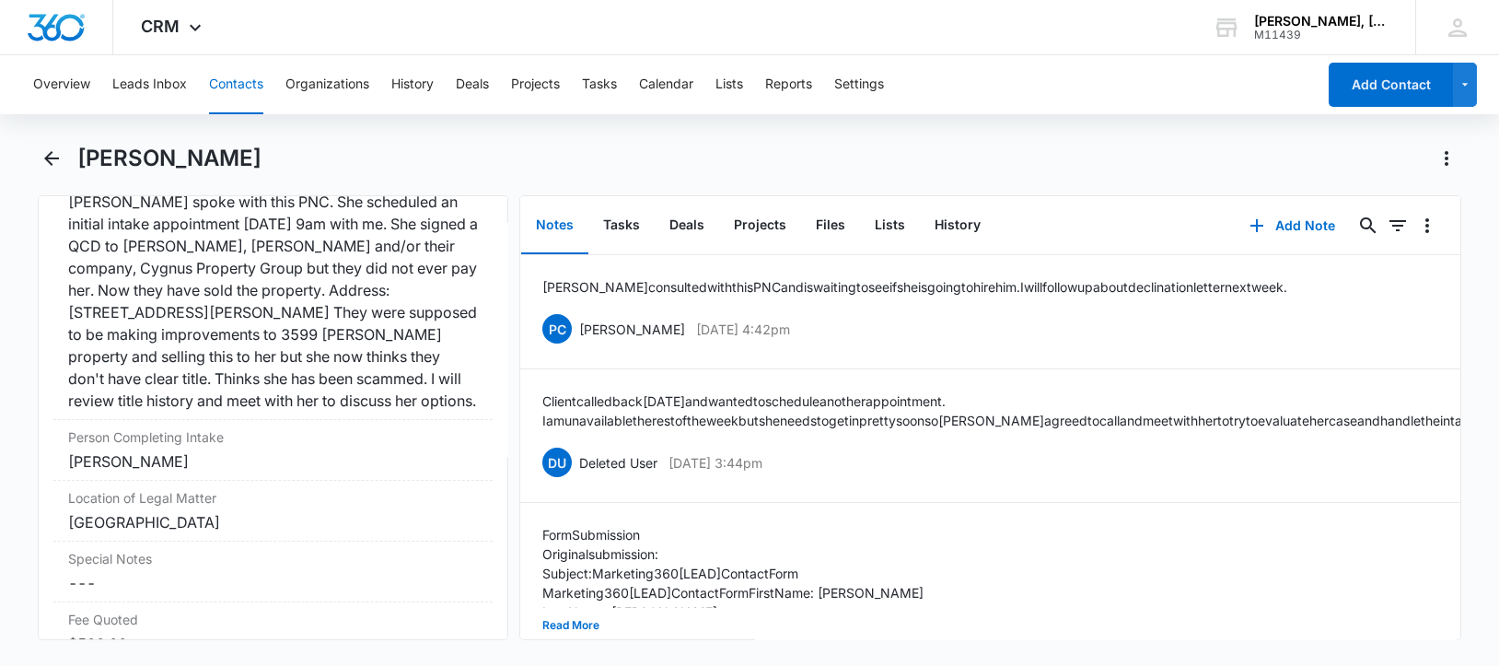
scroll to position [1496, 0]
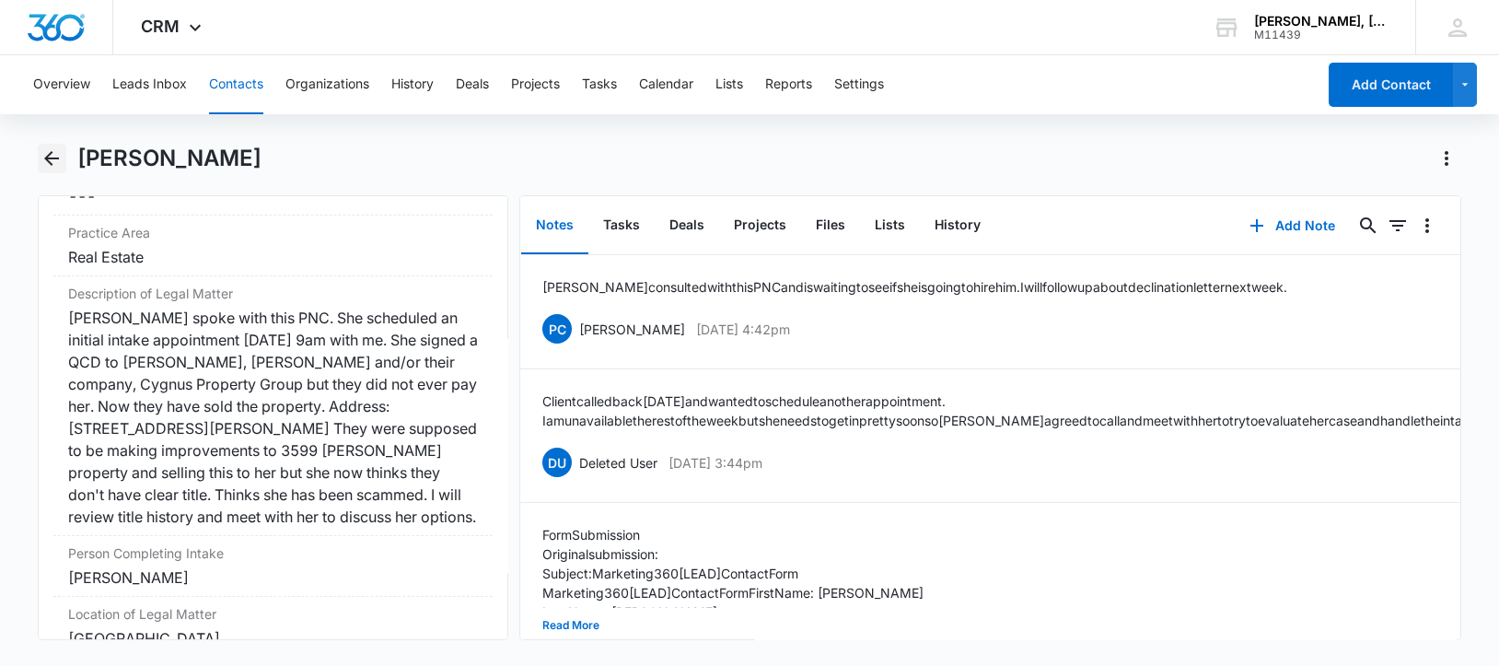
click at [43, 159] on icon "Back" at bounding box center [52, 158] width 22 height 22
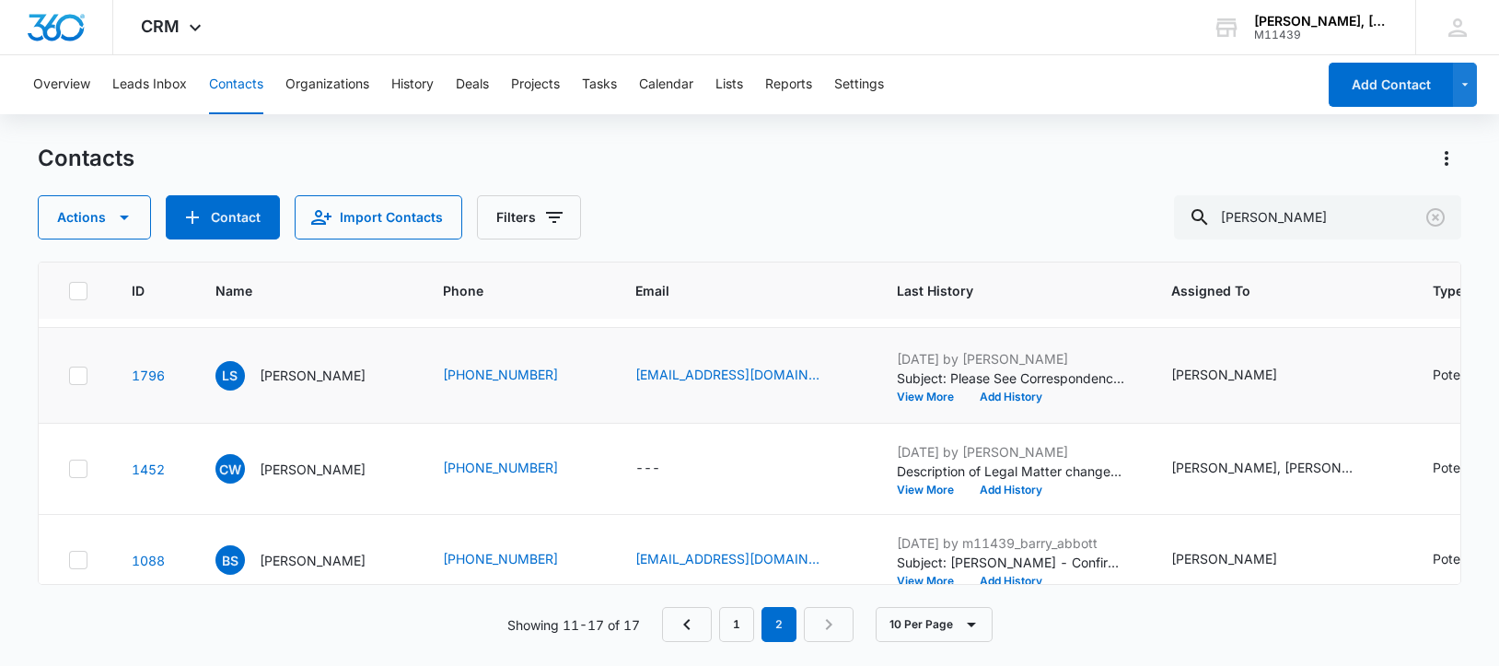
scroll to position [230, 0]
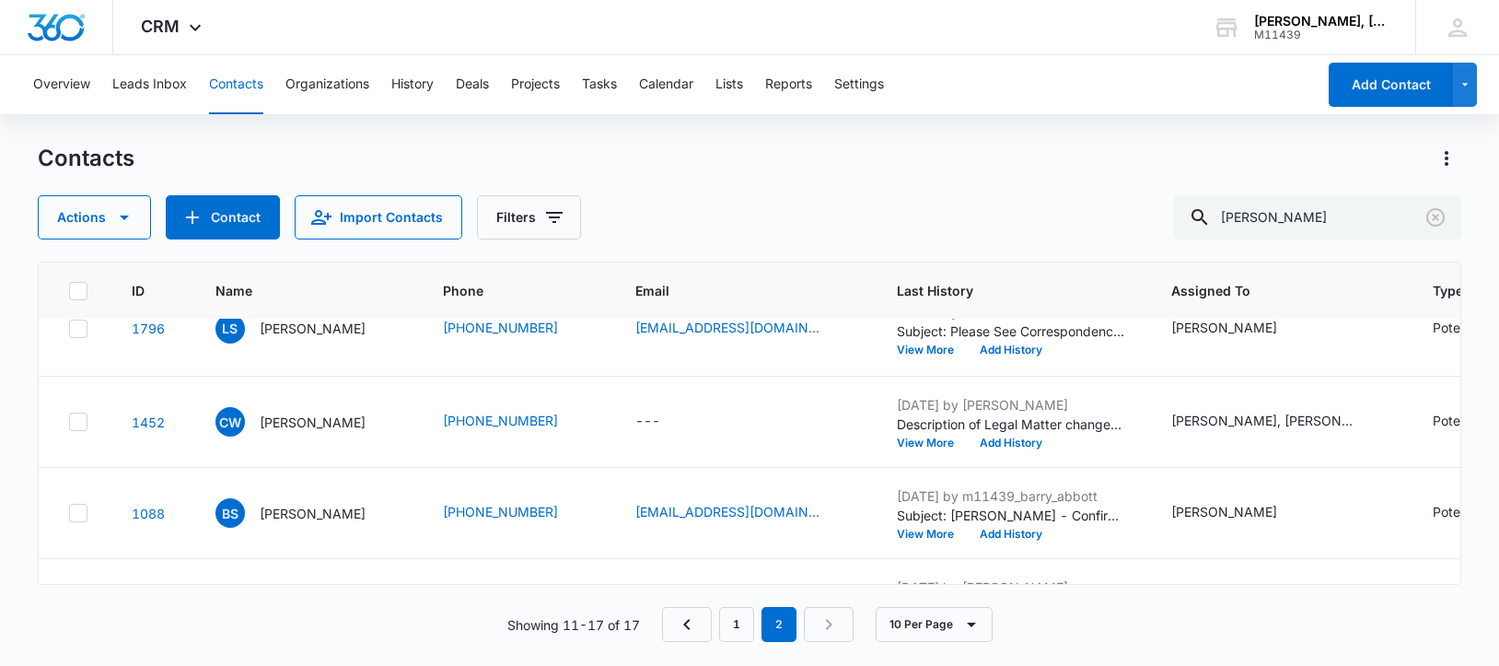
click at [293, 432] on p "[PERSON_NAME]" at bounding box center [313, 422] width 106 height 19
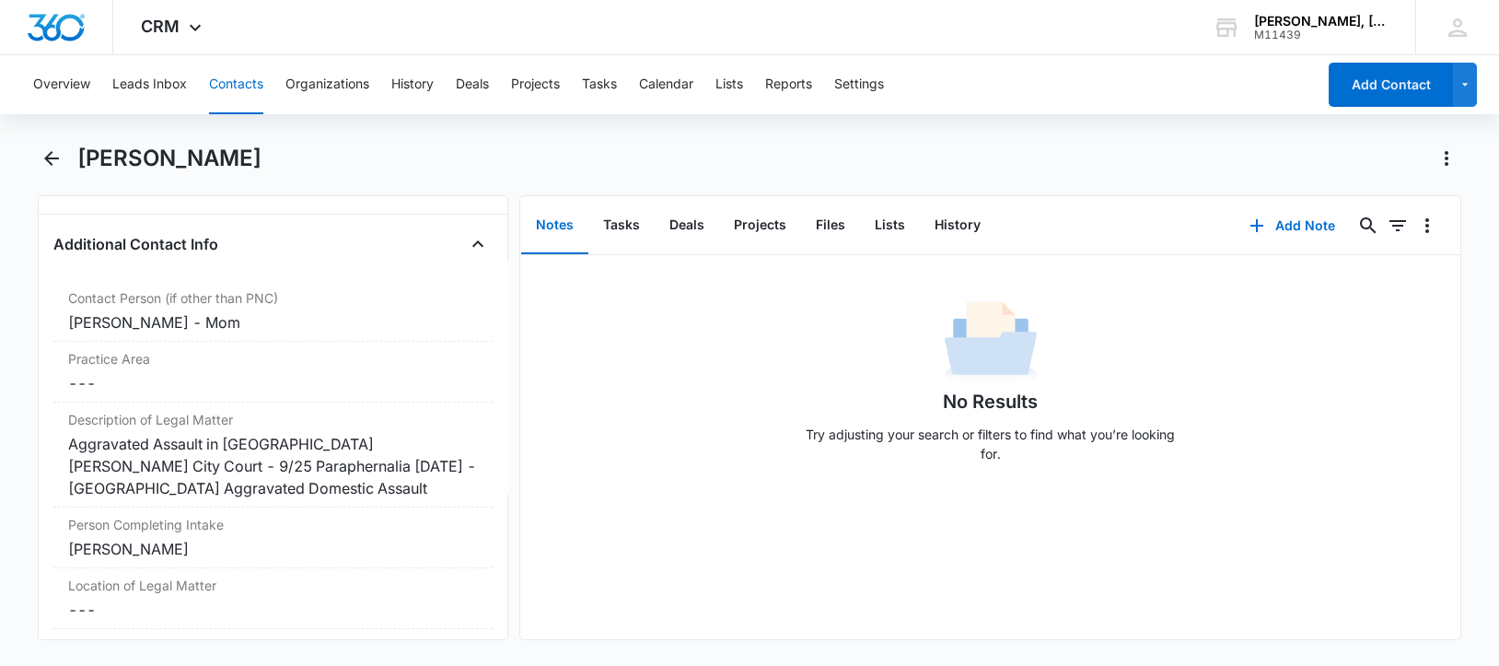
scroll to position [1348, 0]
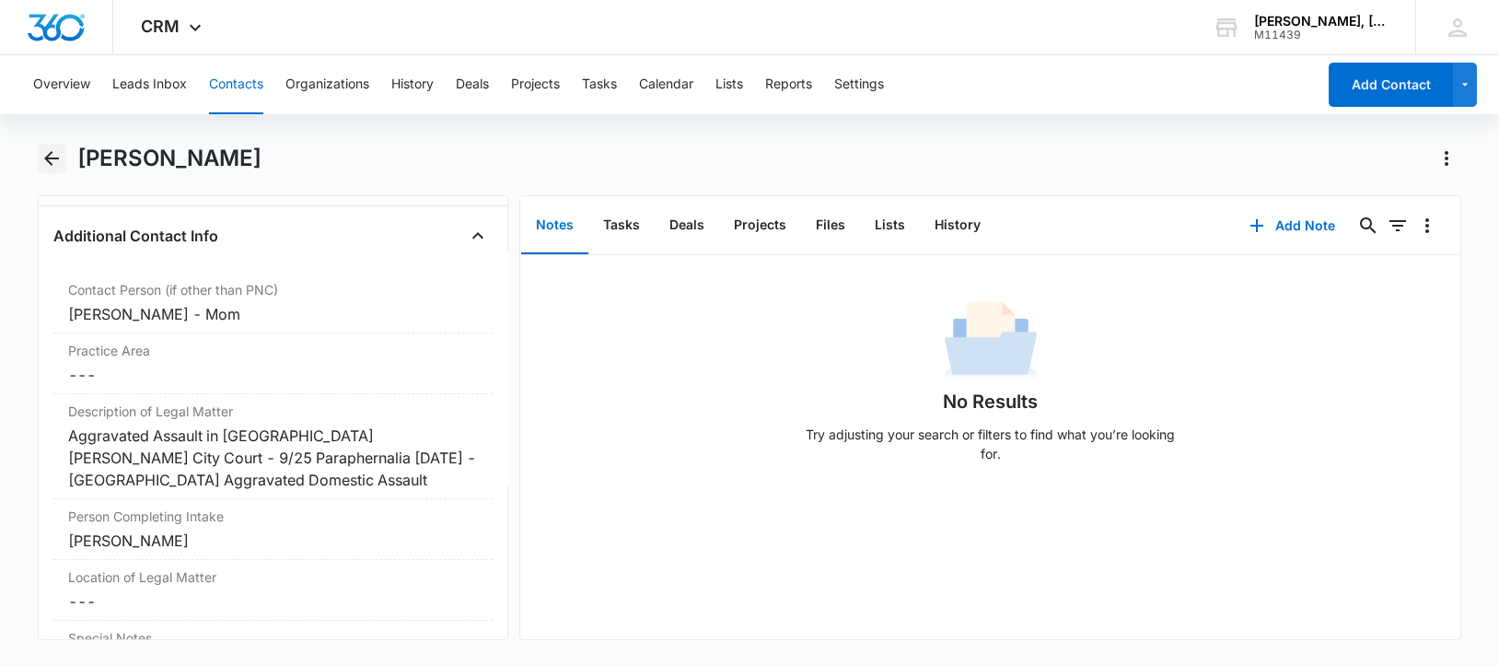
click at [52, 159] on icon "Back" at bounding box center [52, 158] width 22 height 22
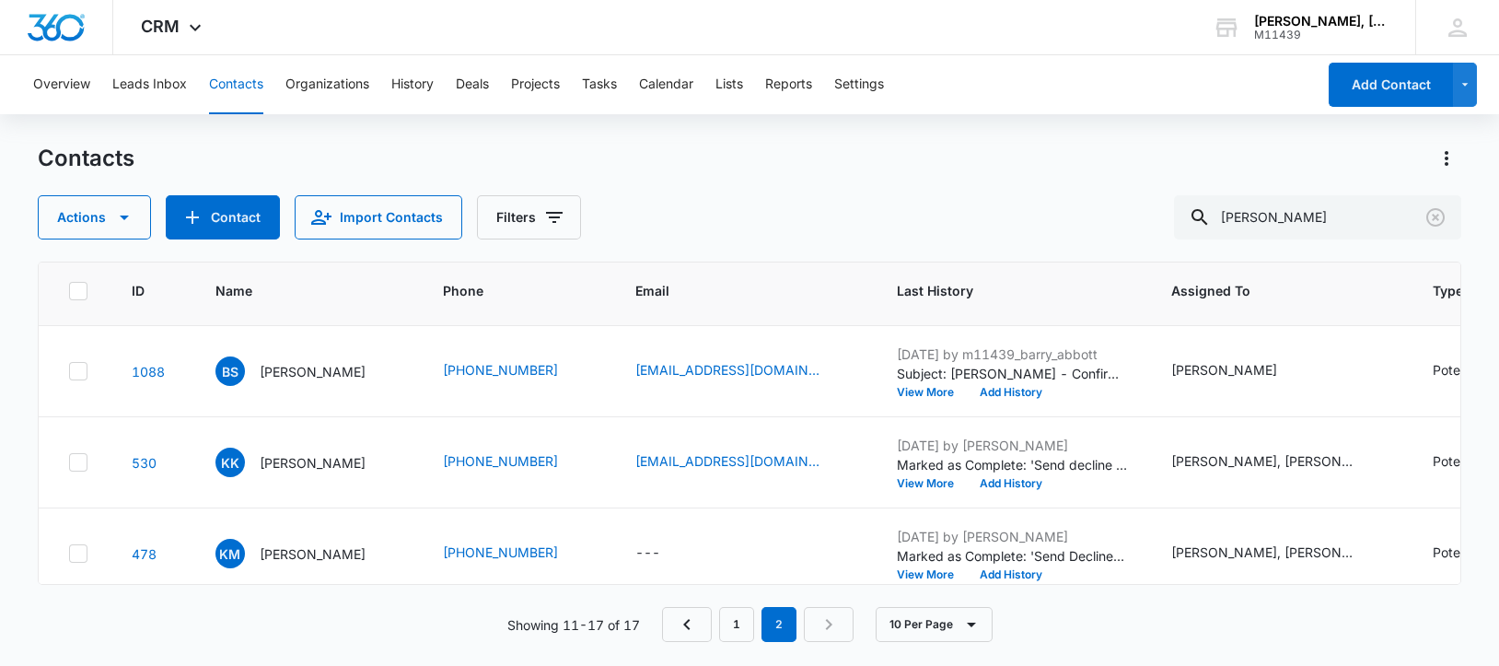
scroll to position [461, 0]
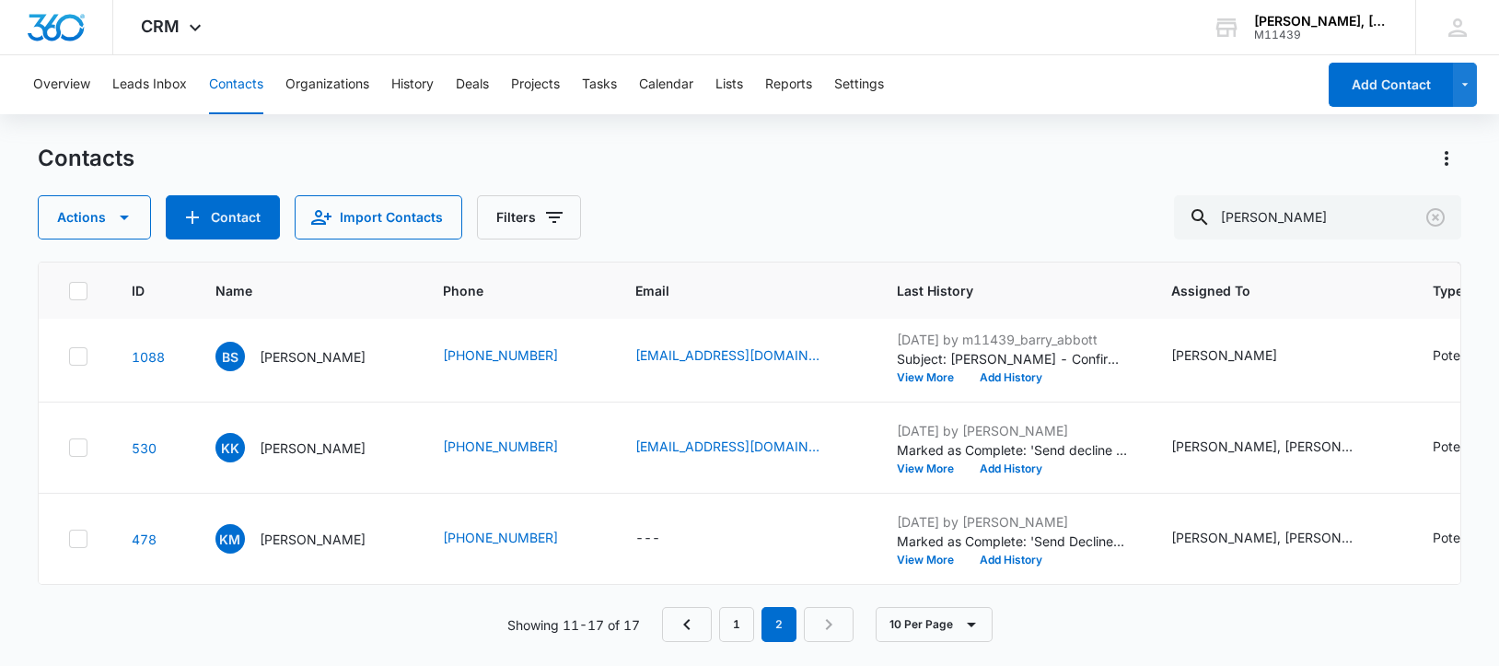
click at [300, 364] on p "[PERSON_NAME]" at bounding box center [313, 356] width 106 height 19
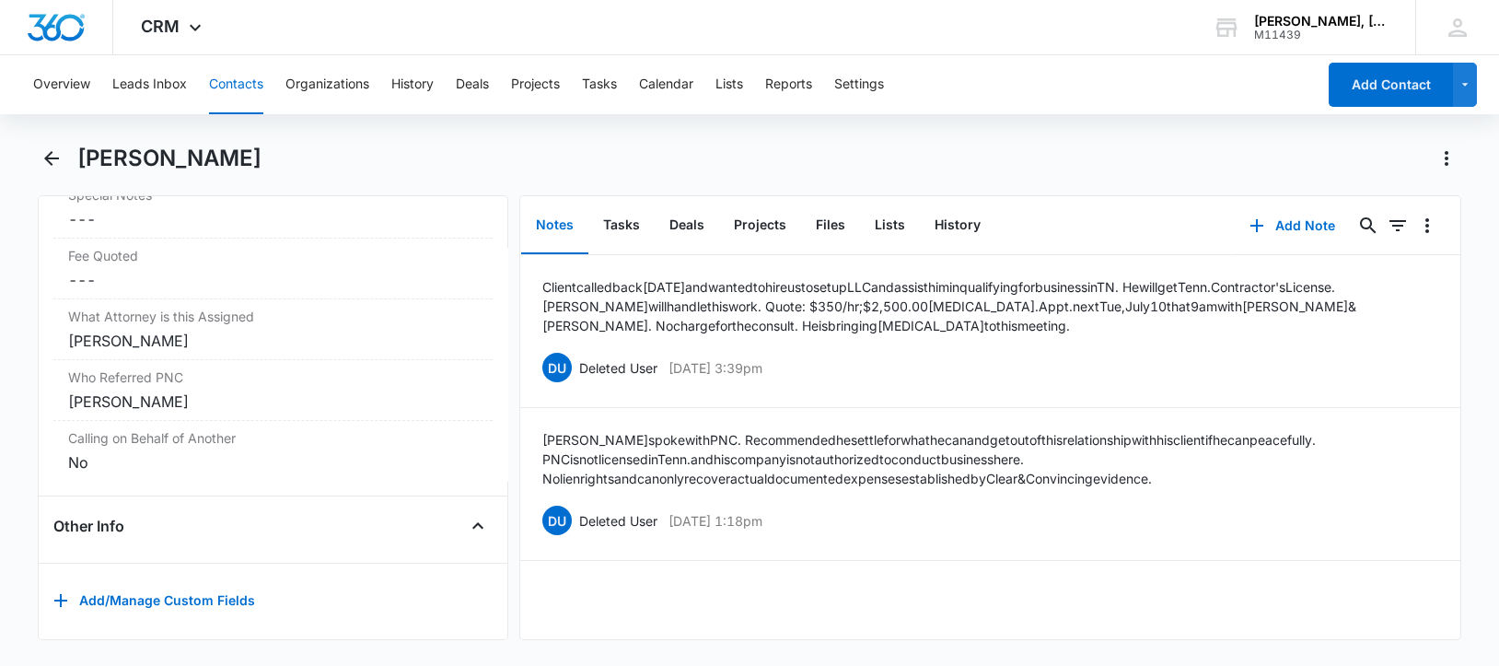
scroll to position [1837, 0]
click at [54, 165] on icon "Back" at bounding box center [52, 158] width 22 height 22
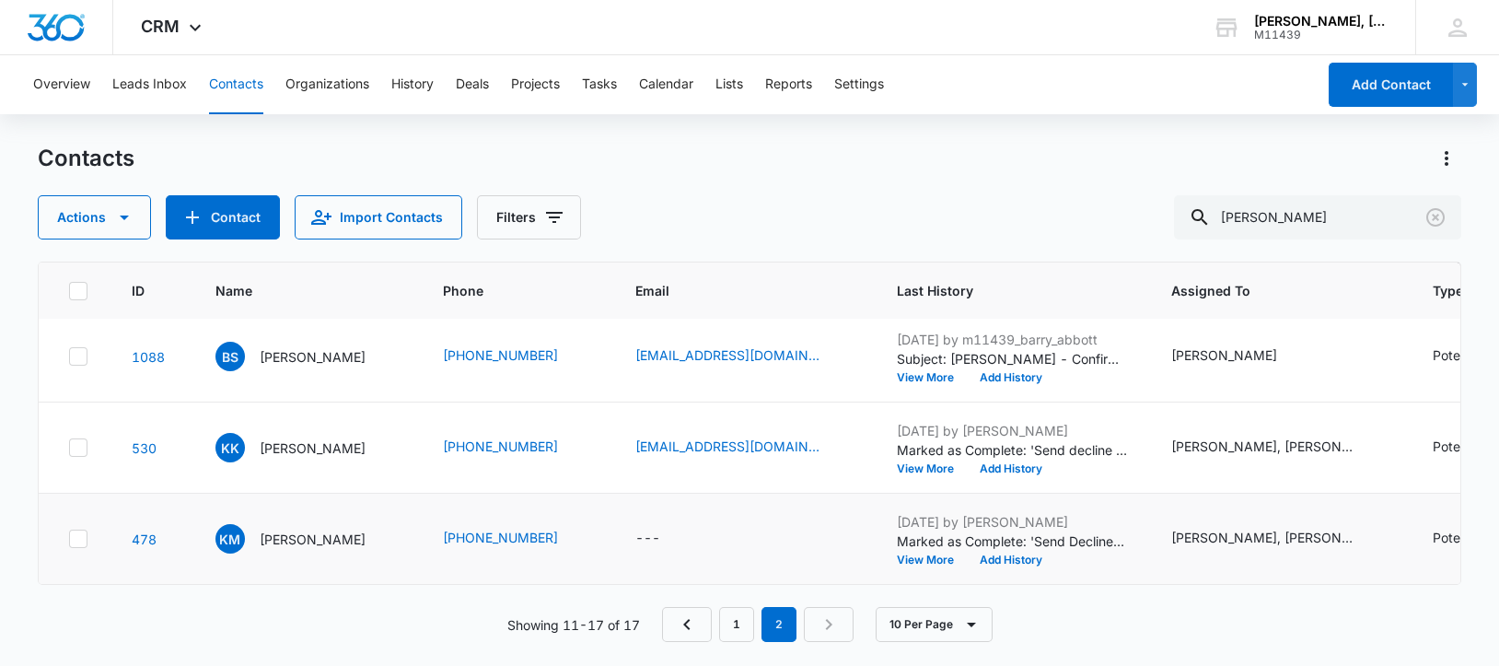
scroll to position [589, 0]
drag, startPoint x: 1331, startPoint y: 220, endPoint x: 1213, endPoint y: 231, distance: 118.4
click at [1212, 232] on div "[PERSON_NAME]" at bounding box center [1317, 217] width 287 height 44
paste input "ennessee Dock Masters"
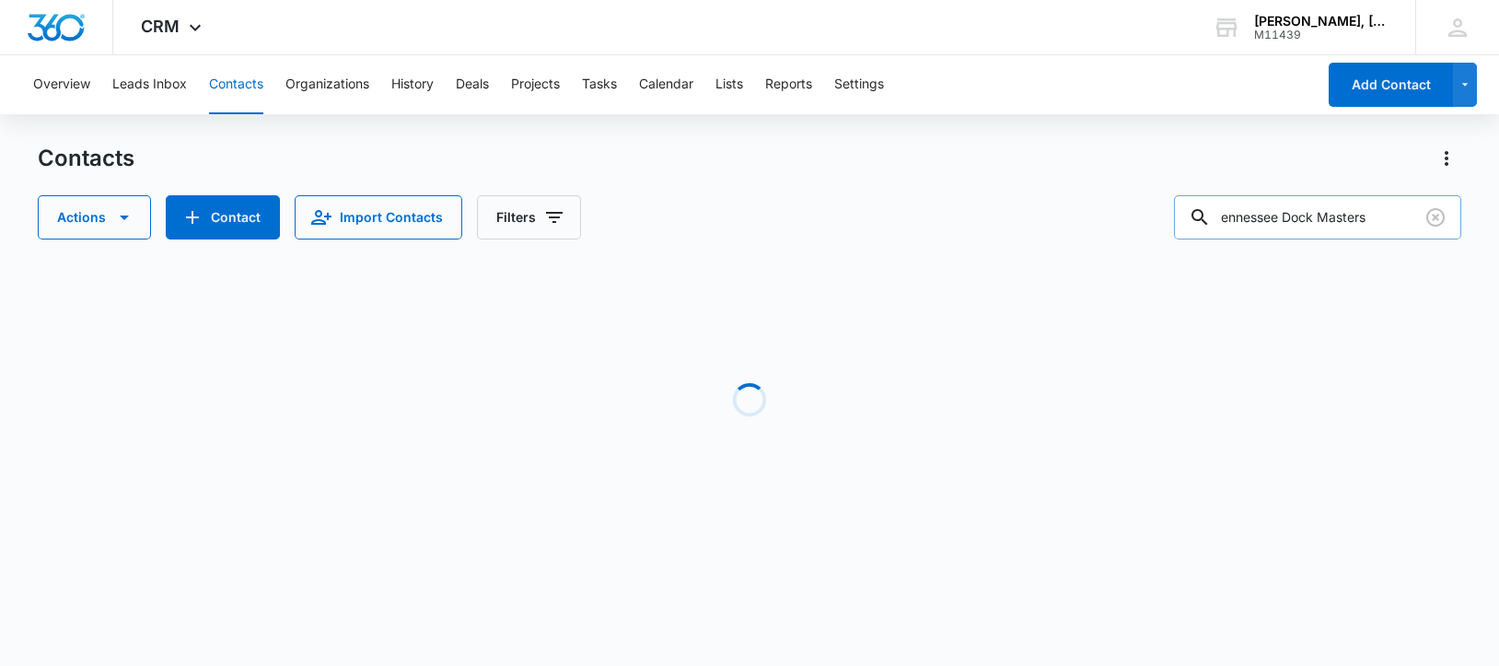
drag, startPoint x: 1244, startPoint y: 215, endPoint x: 1264, endPoint y: 239, distance: 31.5
click at [1245, 215] on input "ennessee Dock Masters" at bounding box center [1317, 217] width 287 height 44
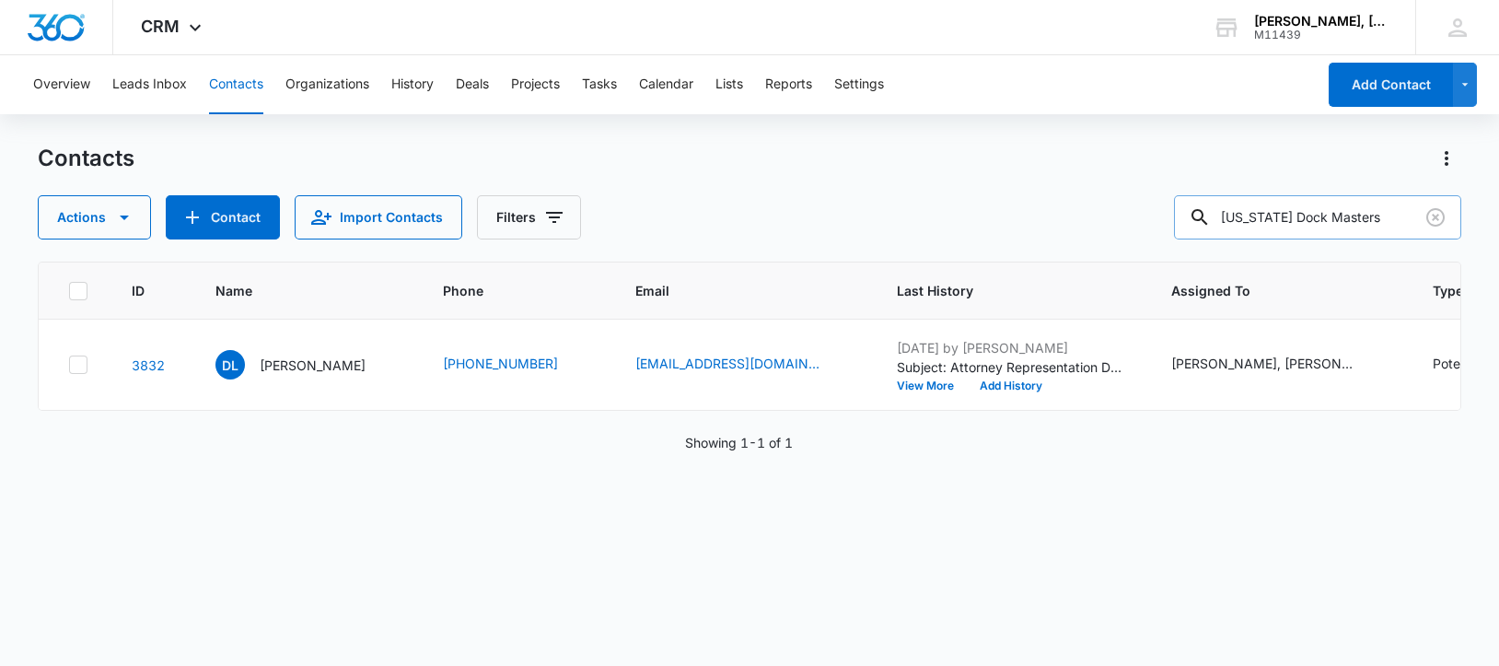
drag, startPoint x: 1402, startPoint y: 221, endPoint x: 1231, endPoint y: 218, distance: 170.4
click at [1235, 221] on div "[US_STATE] Dock Masters" at bounding box center [1317, 217] width 287 height 44
type input "[US_STATE] Dock Masters"
click at [308, 375] on p "[PERSON_NAME]" at bounding box center [313, 365] width 106 height 19
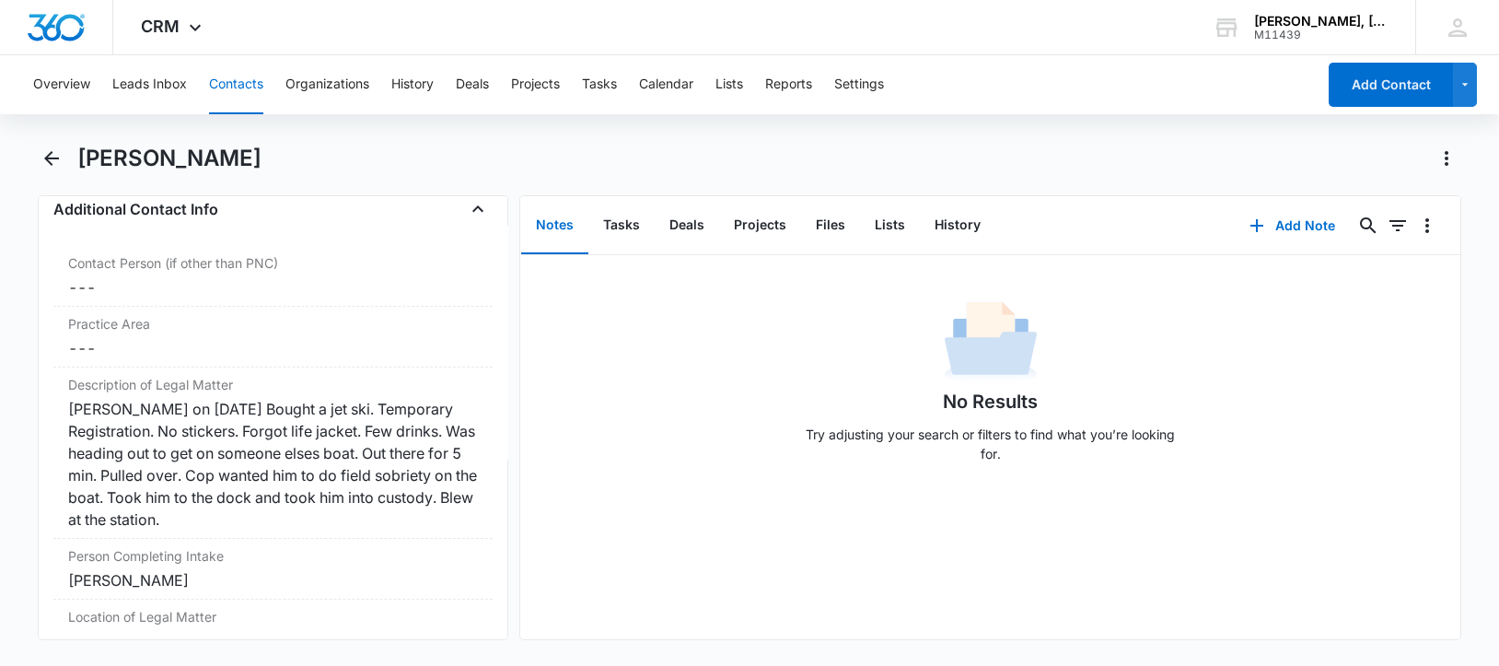
scroll to position [1382, 0]
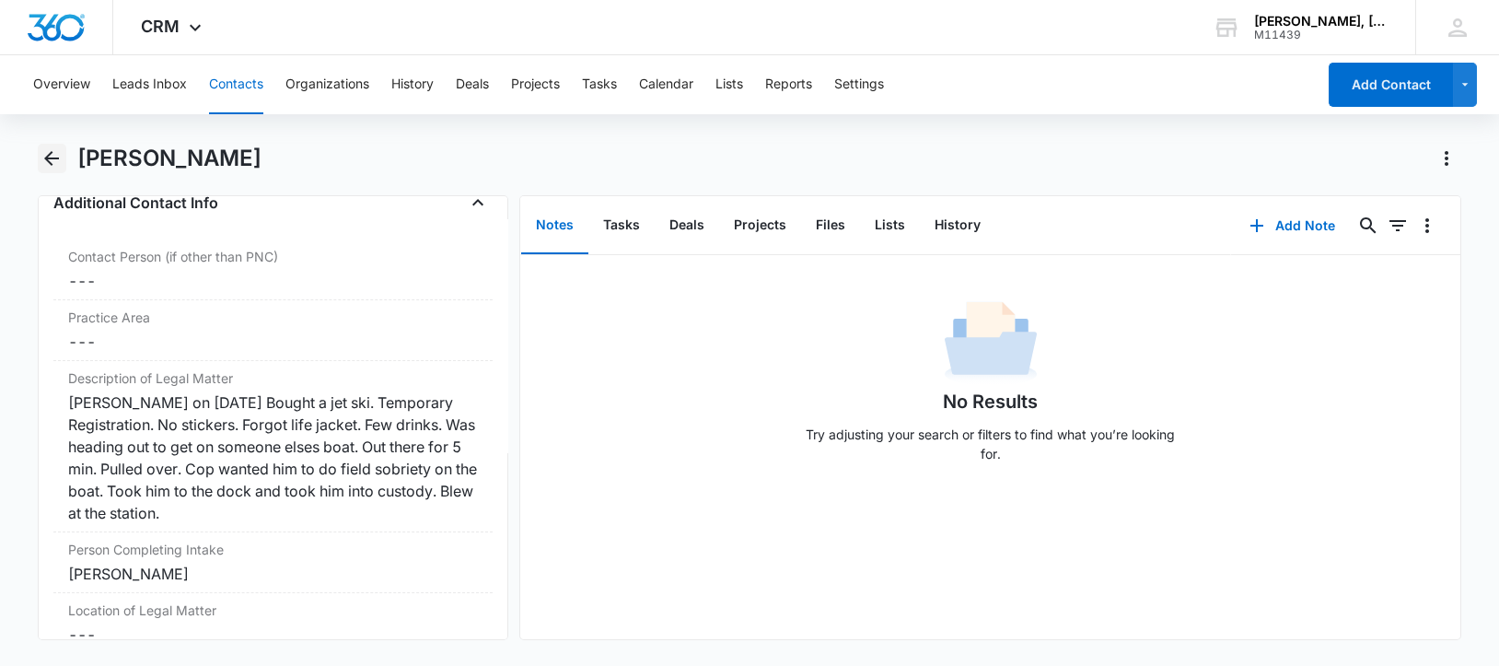
click at [54, 147] on icon "Back" at bounding box center [52, 158] width 22 height 22
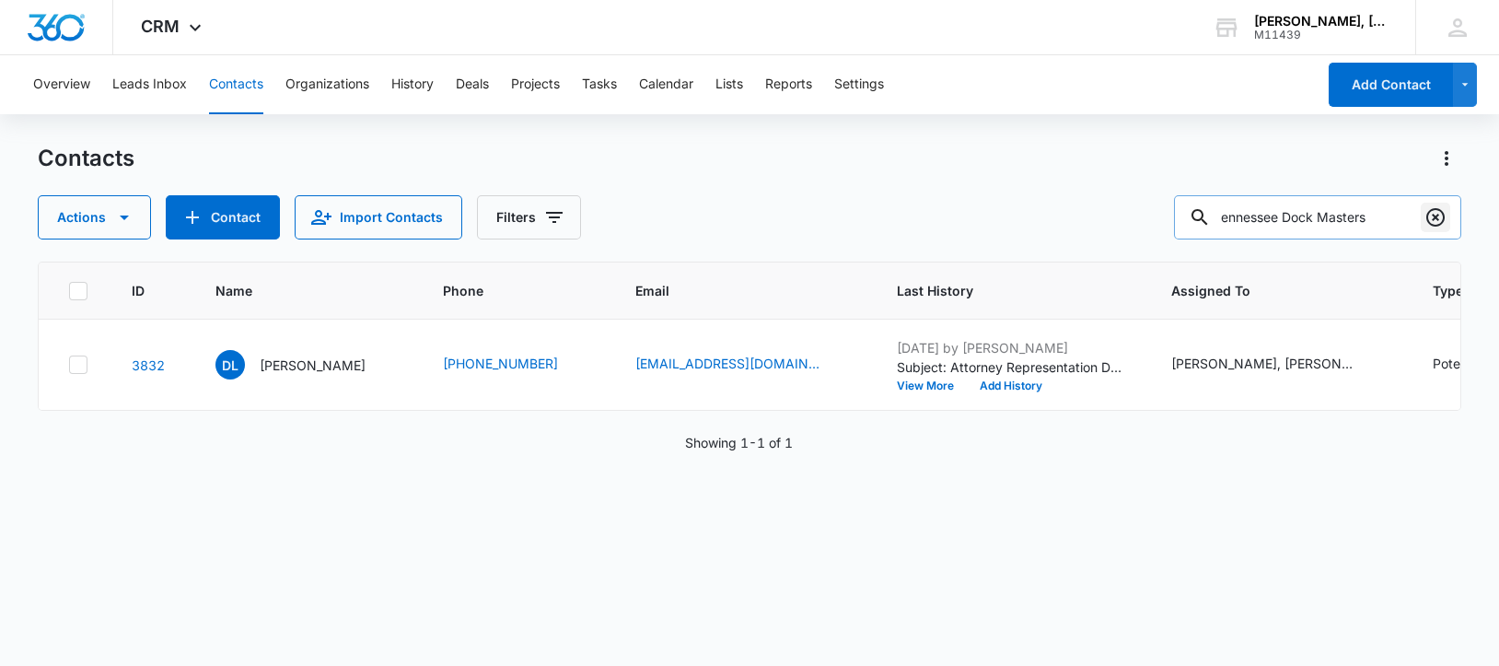
drag, startPoint x: 1238, startPoint y: 218, endPoint x: 1421, endPoint y: 221, distance: 183.3
click at [1421, 221] on div "ennessee Dock Masters" at bounding box center [1317, 217] width 287 height 44
paste input "[PERSON_NAME]"
type input "[PERSON_NAME]"
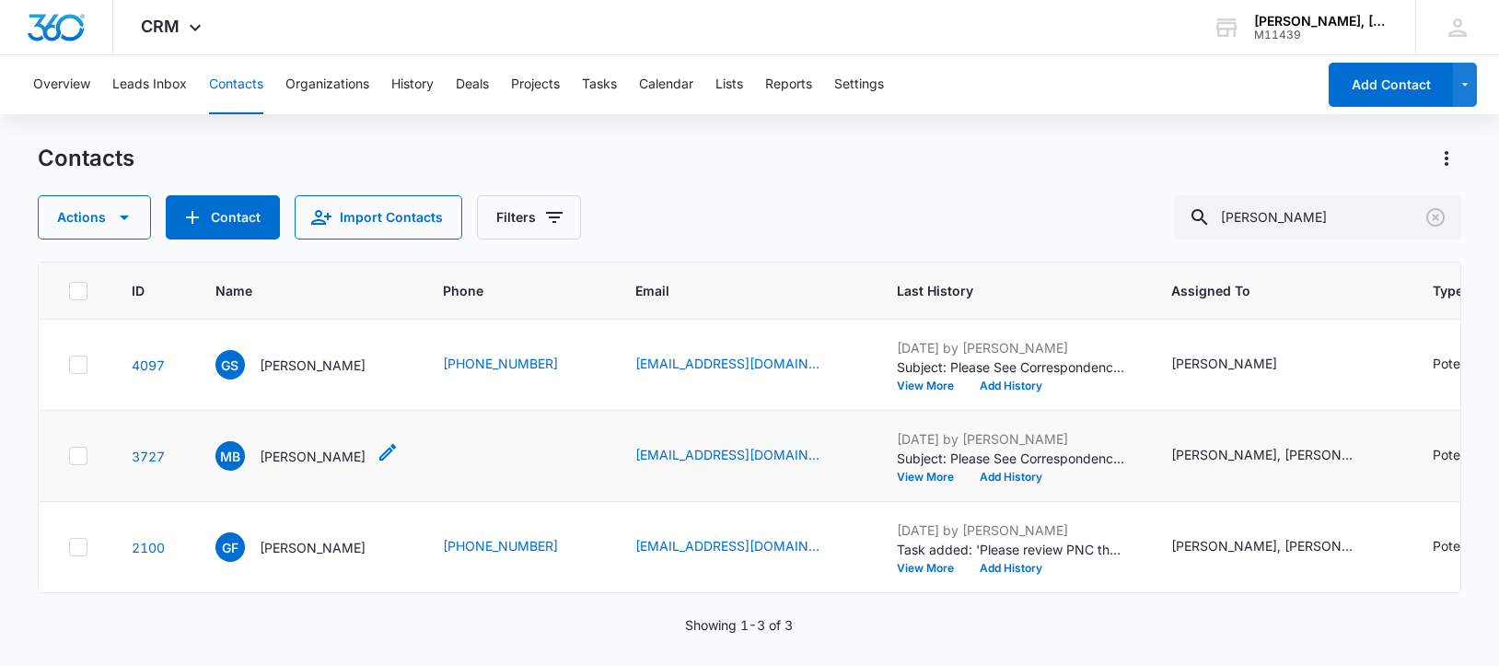
click at [293, 466] on p "[PERSON_NAME]" at bounding box center [313, 456] width 106 height 19
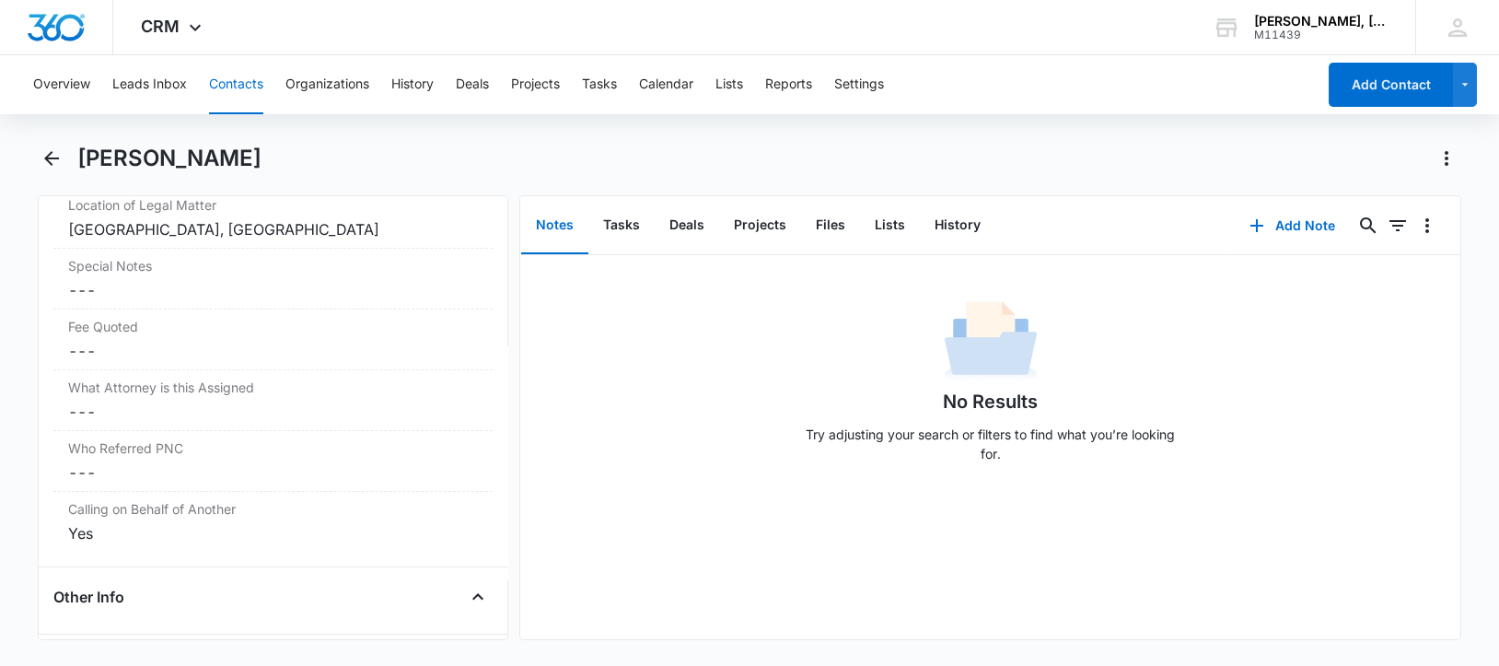
scroll to position [2045, 0]
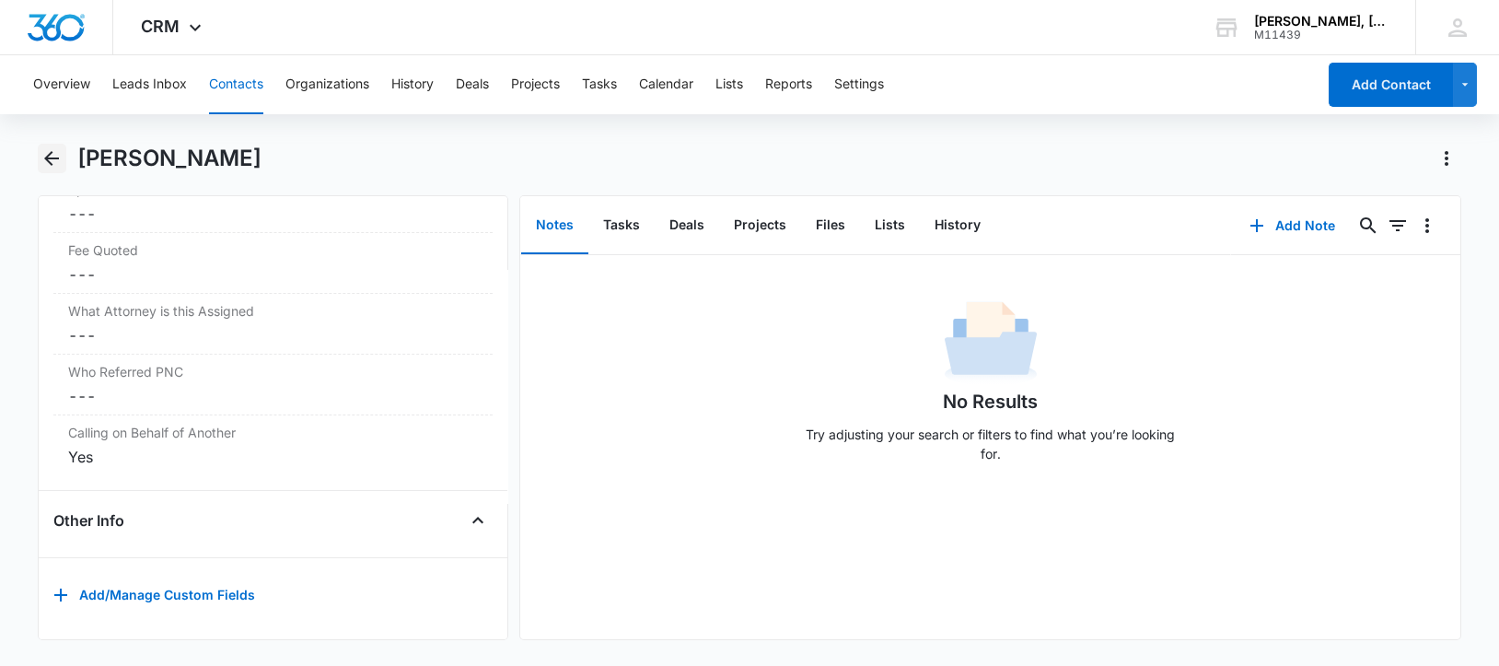
click at [55, 162] on icon "Back" at bounding box center [52, 158] width 22 height 22
